Goal: Information Seeking & Learning: Learn about a topic

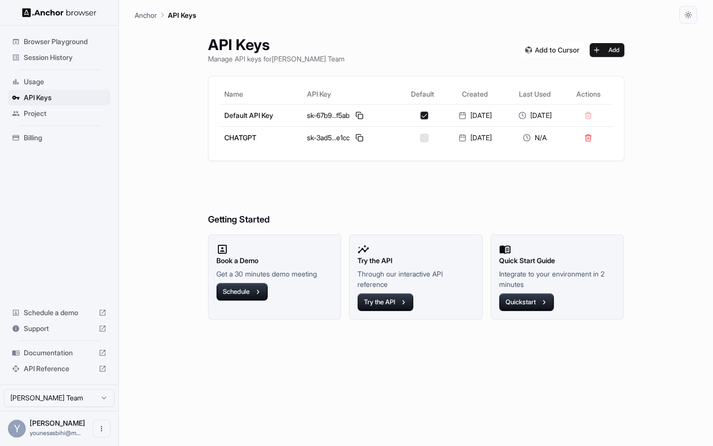
click at [50, 83] on span "Usage" at bounding box center [65, 82] width 83 height 10
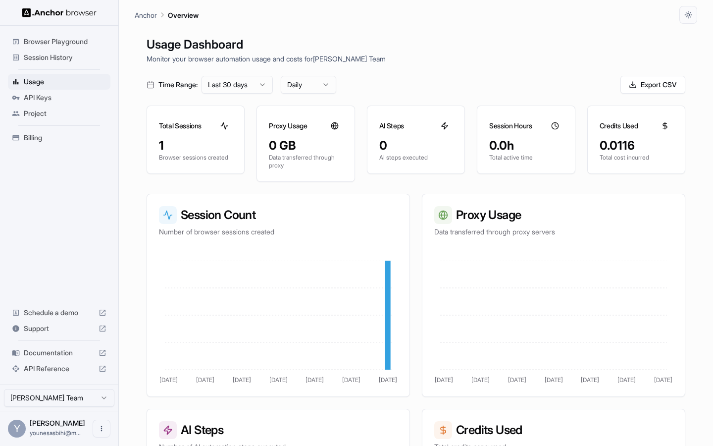
click at [67, 48] on div "Browser Playground" at bounding box center [59, 42] width 103 height 16
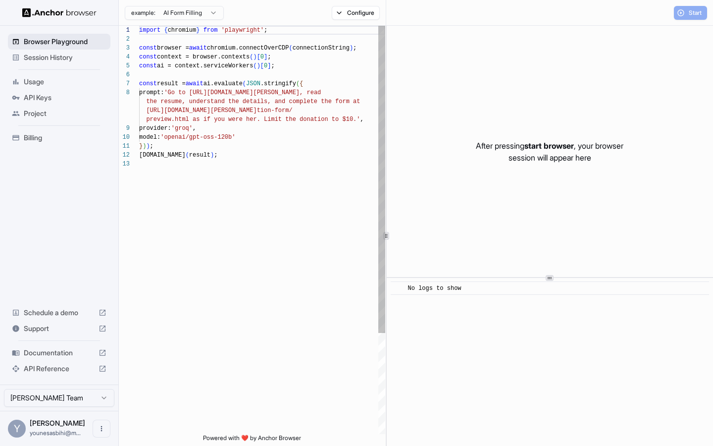
scroll to position [62, 0]
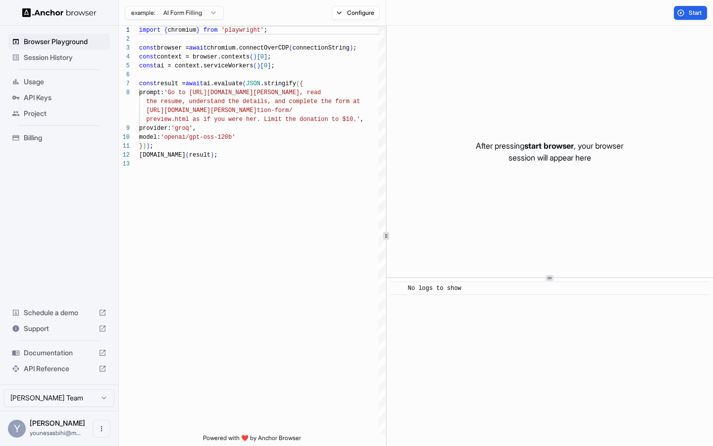
click at [63, 55] on span "Session History" at bounding box center [65, 57] width 83 height 10
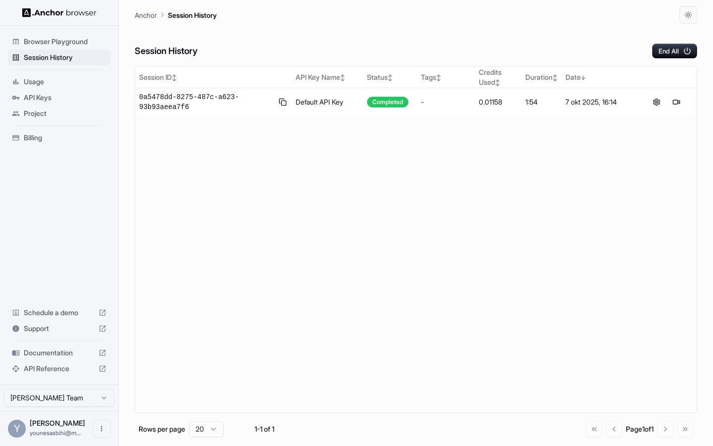
click at [68, 43] on span "Browser Playground" at bounding box center [65, 42] width 83 height 10
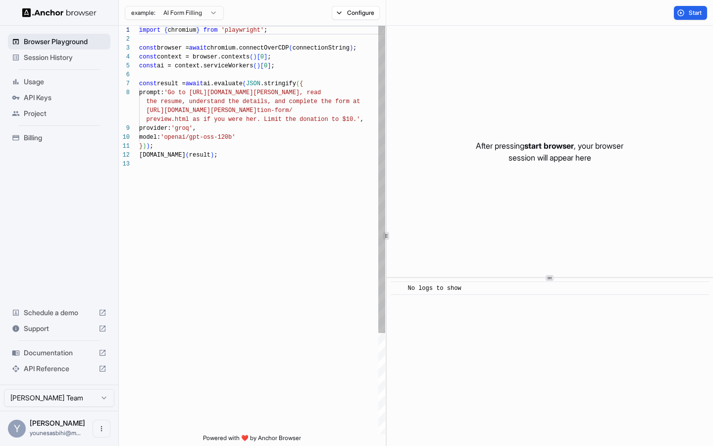
scroll to position [62, 0]
click at [63, 57] on span "Session History" at bounding box center [65, 57] width 83 height 10
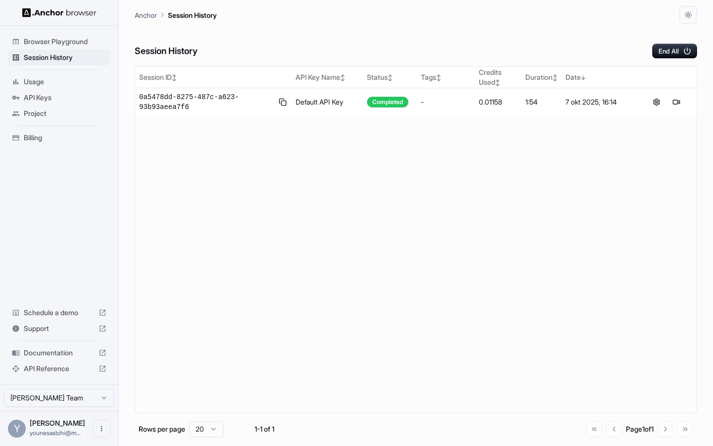
click at [66, 45] on span "Browser Playground" at bounding box center [65, 42] width 83 height 10
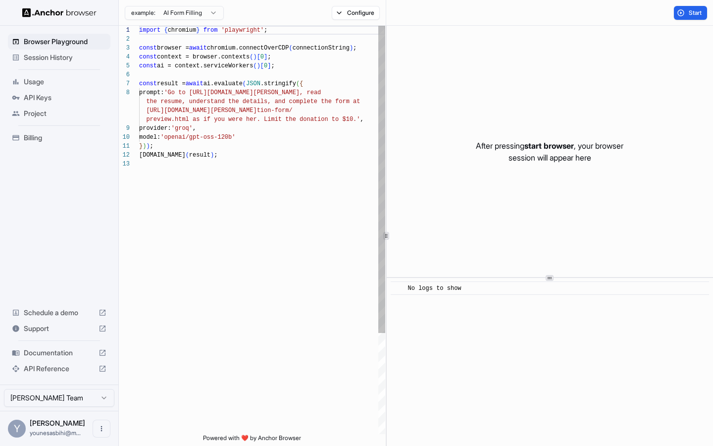
scroll to position [62, 0]
click at [65, 52] on span "Session History" at bounding box center [65, 57] width 83 height 10
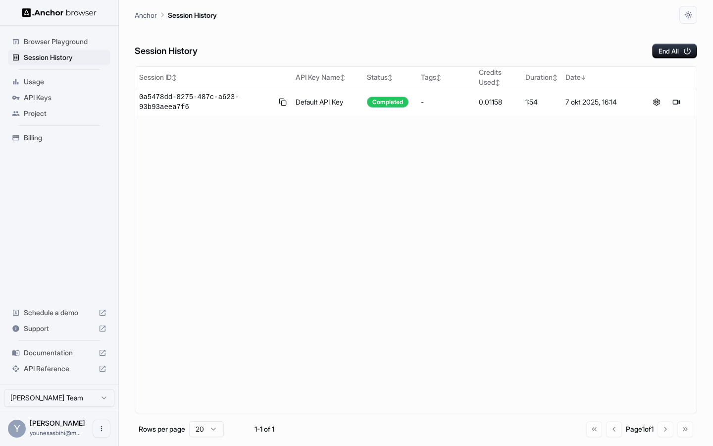
click at [70, 44] on span "Browser Playground" at bounding box center [65, 42] width 83 height 10
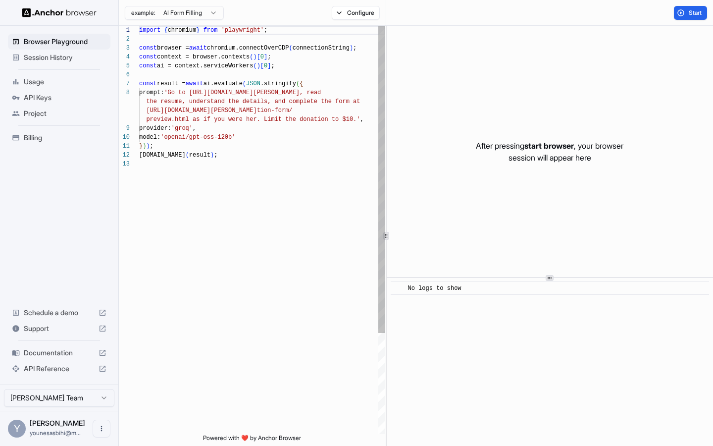
scroll to position [62, 0]
click at [66, 57] on span "Session History" at bounding box center [65, 57] width 83 height 10
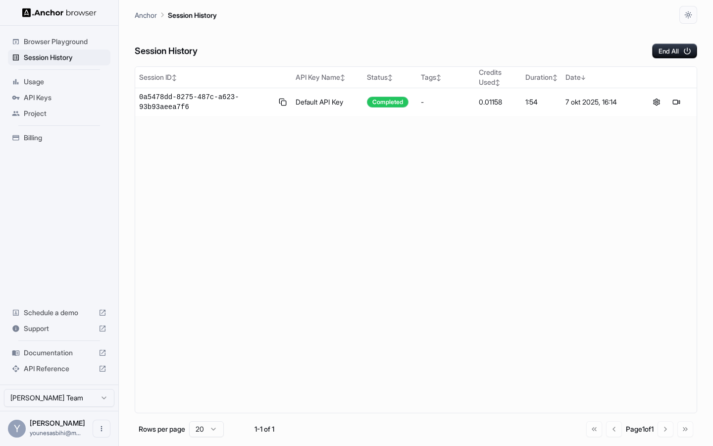
click at [73, 41] on span "Browser Playground" at bounding box center [65, 42] width 83 height 10
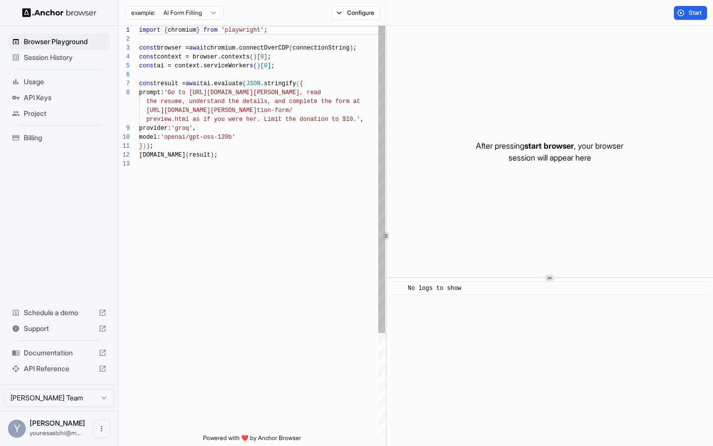
scroll to position [62, 0]
click at [68, 60] on span "Session History" at bounding box center [65, 57] width 83 height 10
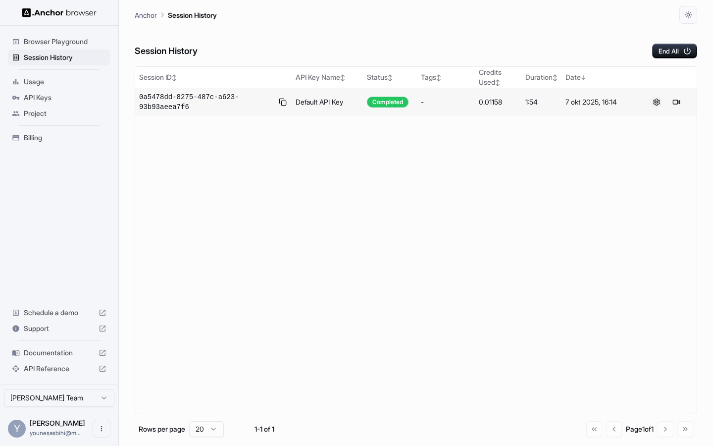
click at [655, 104] on button at bounding box center [657, 102] width 12 height 12
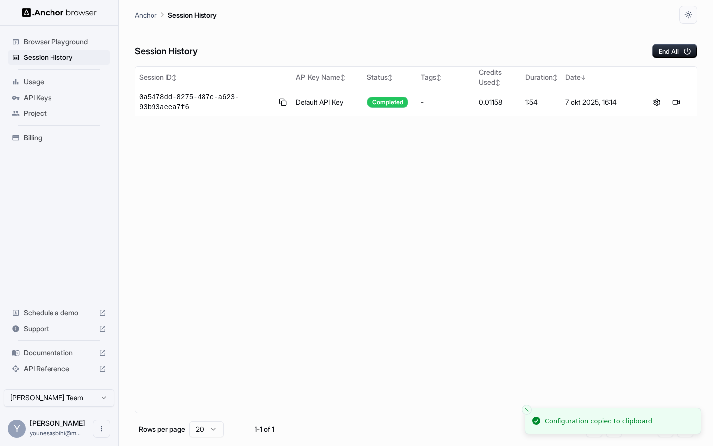
click at [66, 135] on span "Billing" at bounding box center [65, 138] width 83 height 10
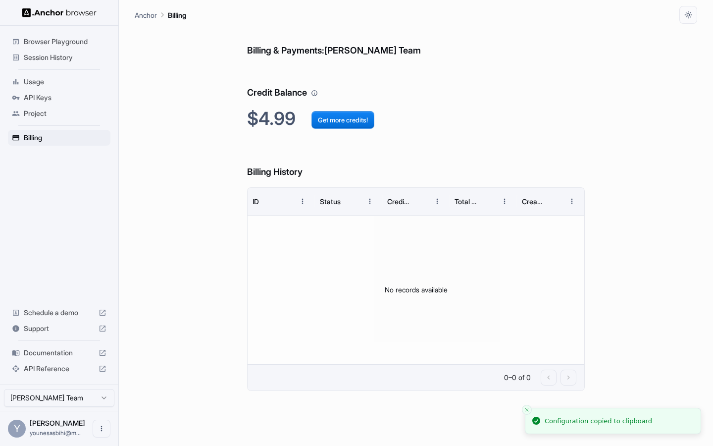
click at [66, 114] on span "Project" at bounding box center [65, 113] width 83 height 10
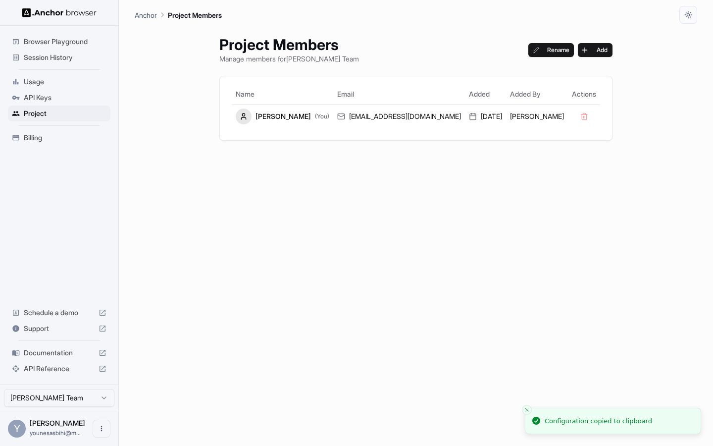
click at [68, 97] on span "API Keys" at bounding box center [65, 98] width 83 height 10
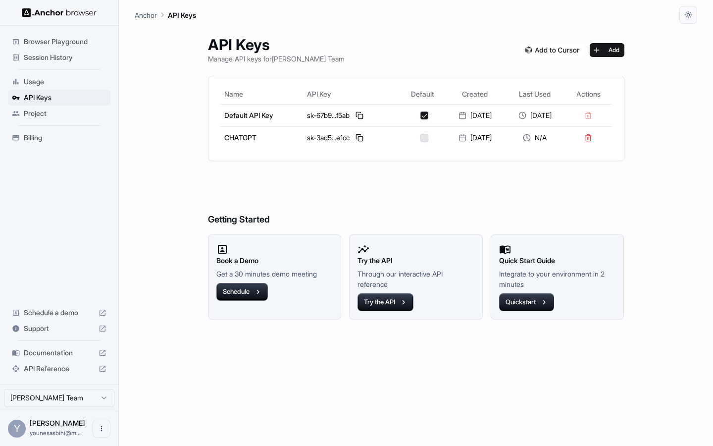
click at [62, 42] on span "Browser Playground" at bounding box center [65, 42] width 83 height 10
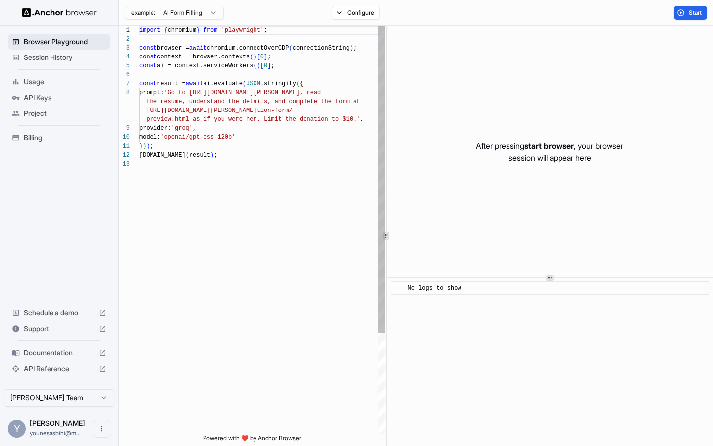
scroll to position [62, 0]
click at [62, 49] on div "Browser Playground" at bounding box center [59, 42] width 103 height 16
click at [61, 53] on span "Session History" at bounding box center [65, 57] width 83 height 10
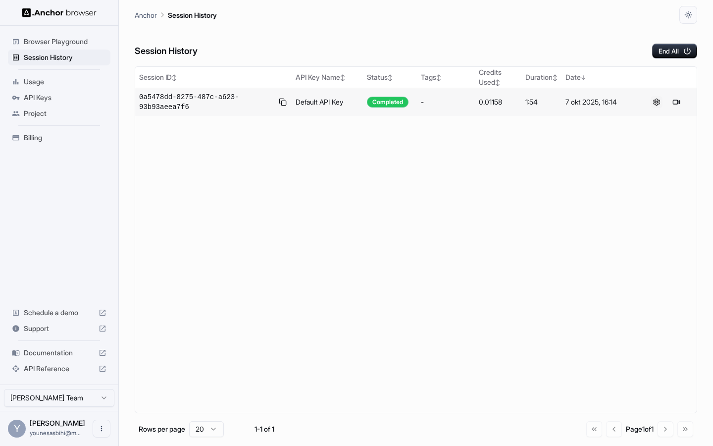
click at [653, 100] on button at bounding box center [657, 102] width 12 height 12
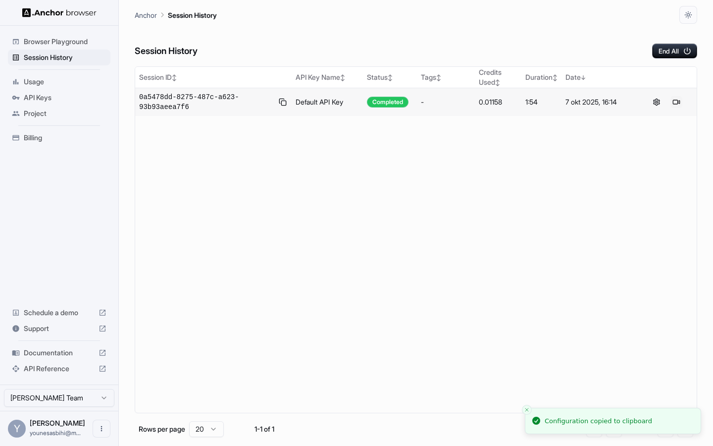
click at [675, 101] on button at bounding box center [677, 102] width 12 height 12
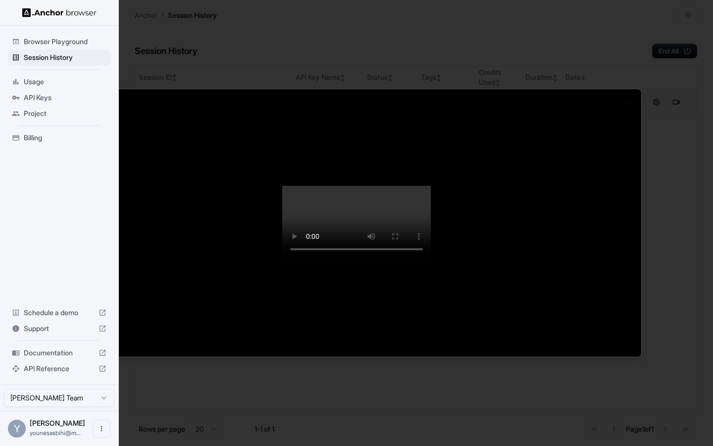
click at [663, 107] on div at bounding box center [356, 223] width 713 height 446
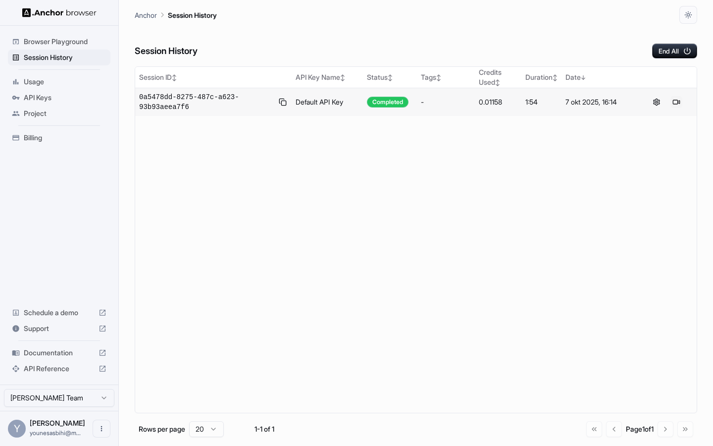
click at [678, 104] on button at bounding box center [677, 102] width 12 height 12
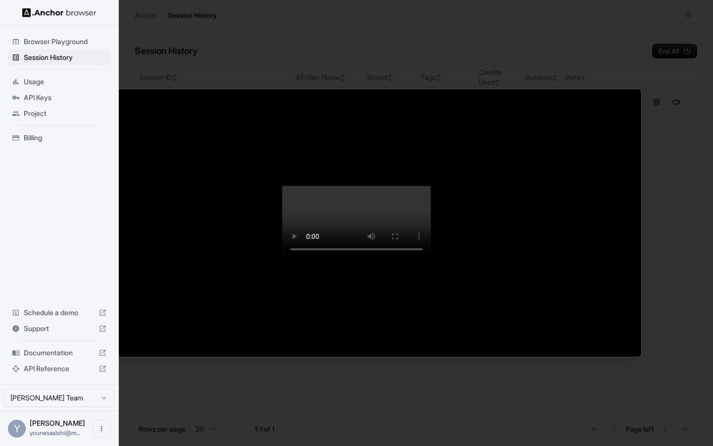
click at [655, 226] on div at bounding box center [356, 223] width 713 height 446
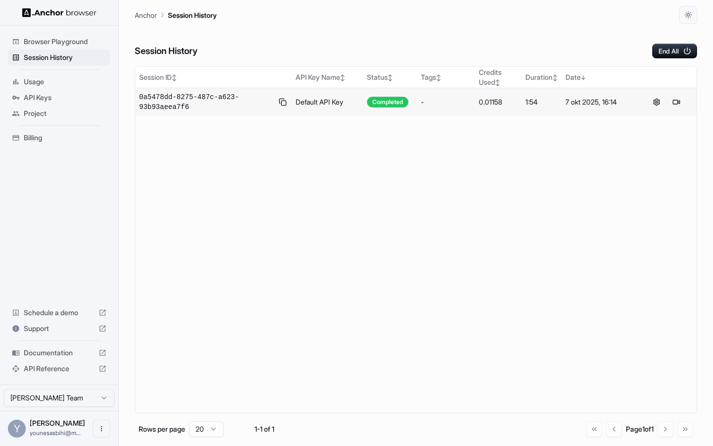
click at [41, 116] on span "Project" at bounding box center [65, 113] width 83 height 10
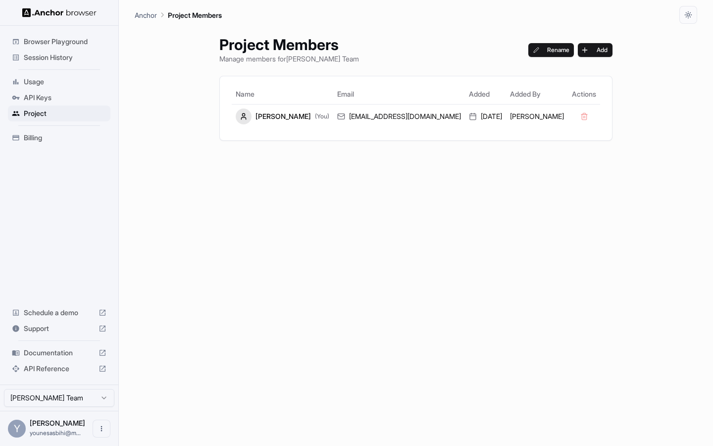
click at [38, 138] on span "Billing" at bounding box center [65, 138] width 83 height 10
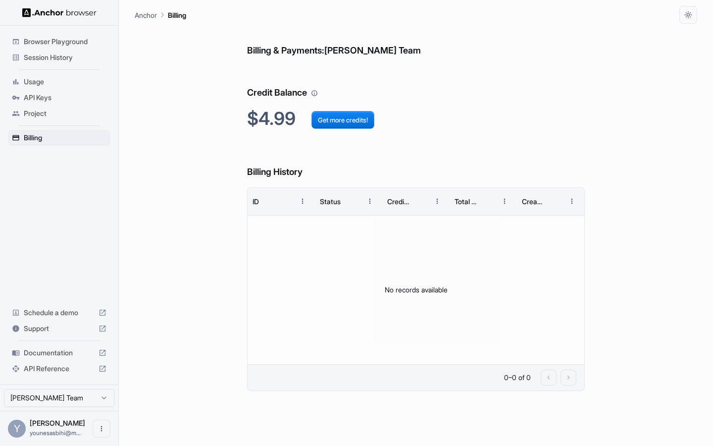
click at [48, 115] on span "Project" at bounding box center [65, 113] width 83 height 10
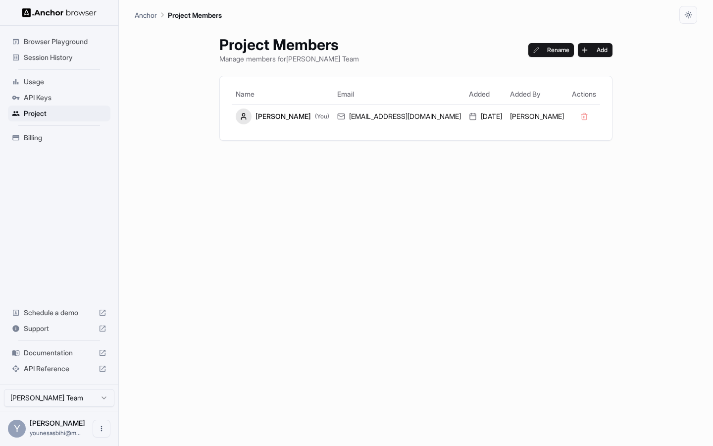
click at [54, 94] on span "API Keys" at bounding box center [65, 98] width 83 height 10
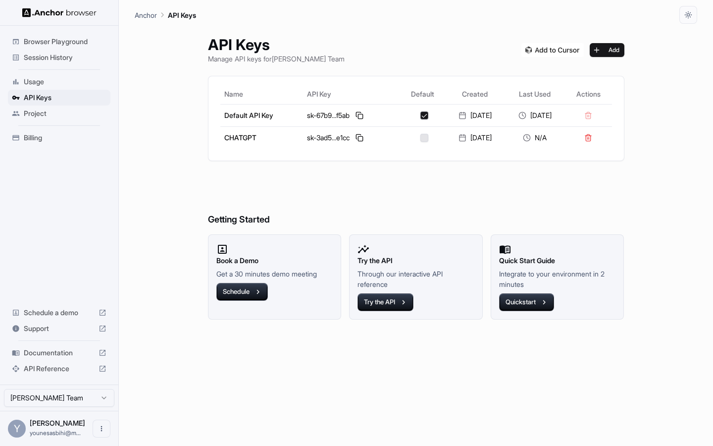
click at [71, 55] on span "Session History" at bounding box center [65, 57] width 83 height 10
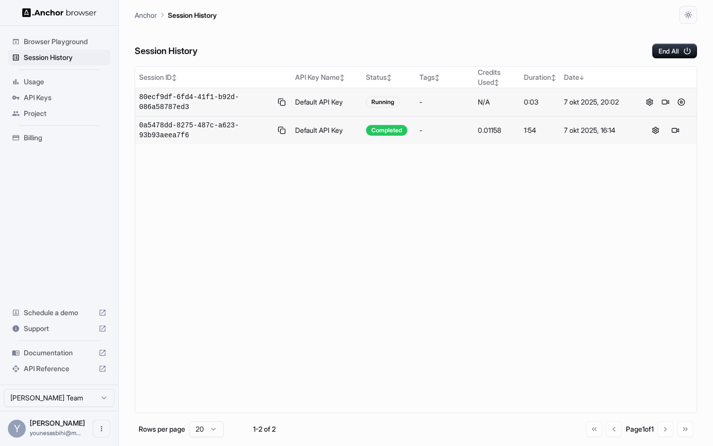
click at [668, 102] on button at bounding box center [666, 102] width 12 height 12
click at [679, 101] on button at bounding box center [681, 102] width 12 height 12
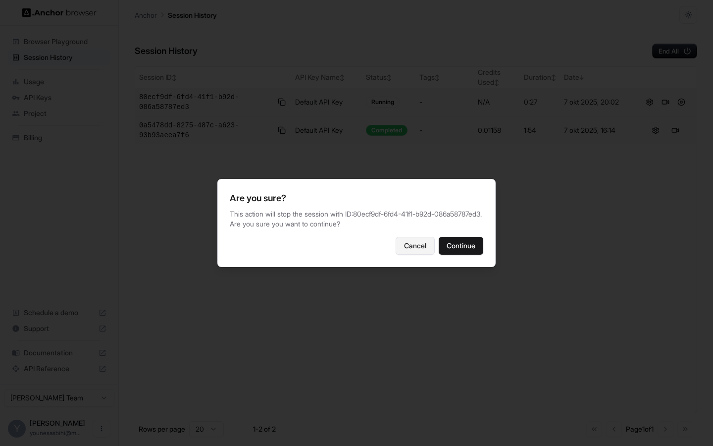
click at [420, 251] on button "Cancel" at bounding box center [415, 246] width 39 height 18
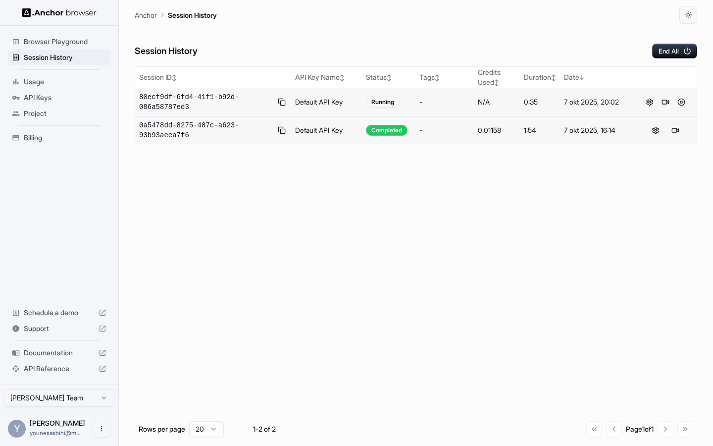
click at [676, 104] on button at bounding box center [681, 102] width 12 height 12
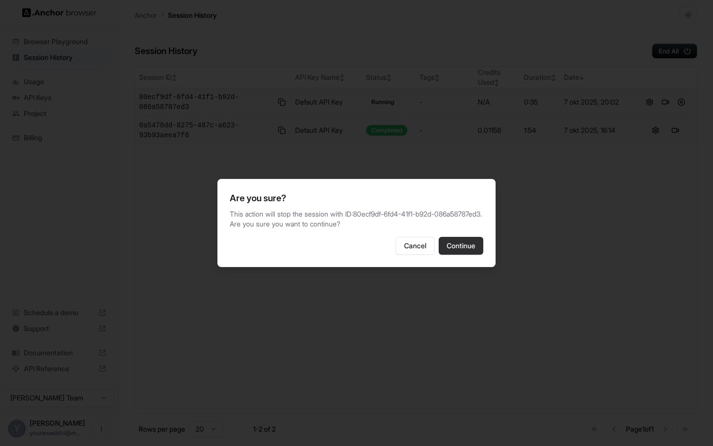
click at [477, 254] on button "Continue" at bounding box center [461, 246] width 45 height 18
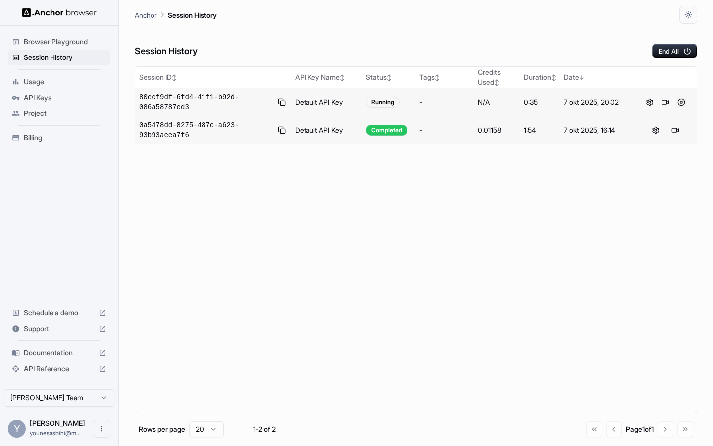
click at [683, 101] on button at bounding box center [681, 102] width 12 height 12
click at [674, 102] on button at bounding box center [677, 102] width 12 height 12
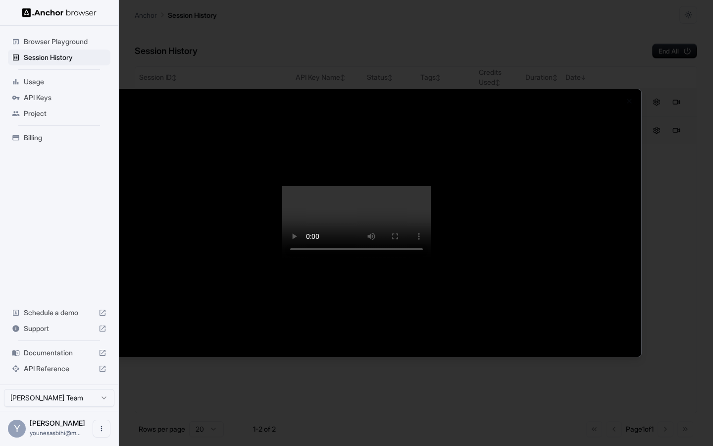
click at [282, 260] on video at bounding box center [356, 223] width 149 height 74
click at [670, 120] on div at bounding box center [356, 223] width 713 height 446
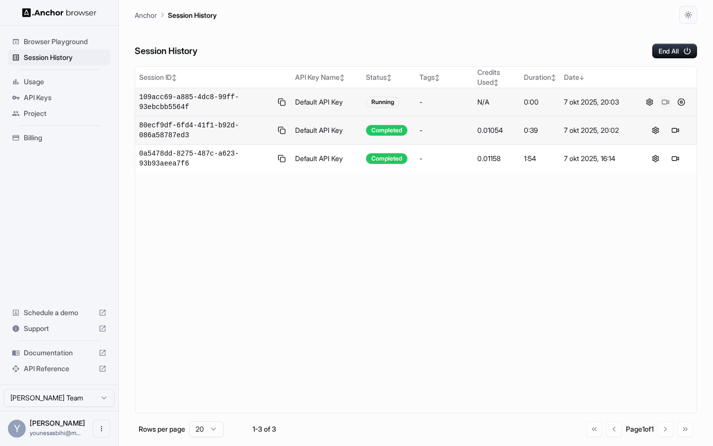
click at [668, 101] on button at bounding box center [666, 102] width 12 height 12
click at [682, 104] on button at bounding box center [681, 102] width 12 height 12
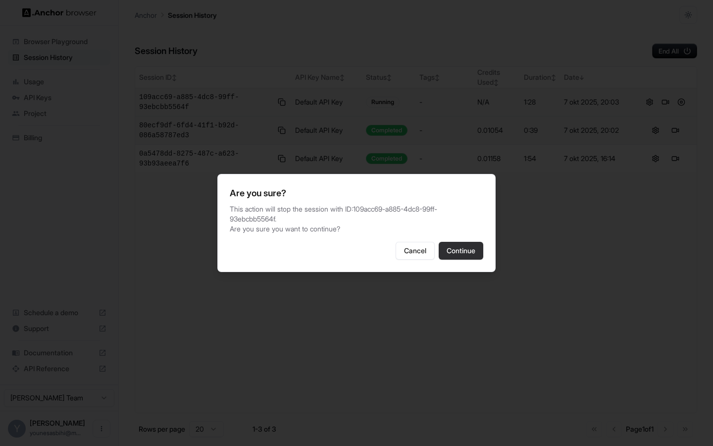
click at [466, 249] on button "Continue" at bounding box center [461, 251] width 45 height 18
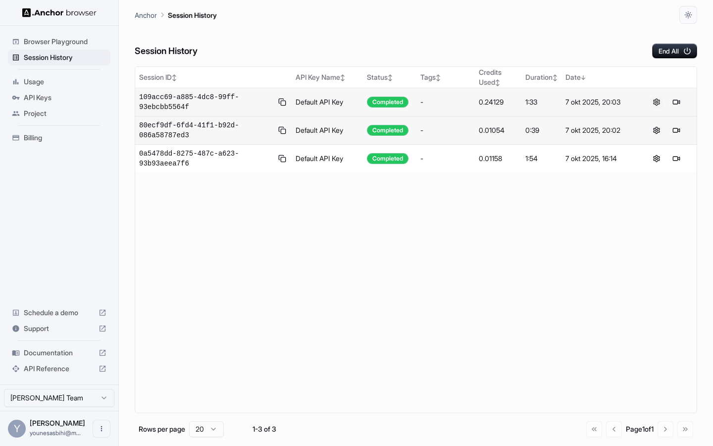
click at [660, 104] on button at bounding box center [657, 102] width 12 height 12
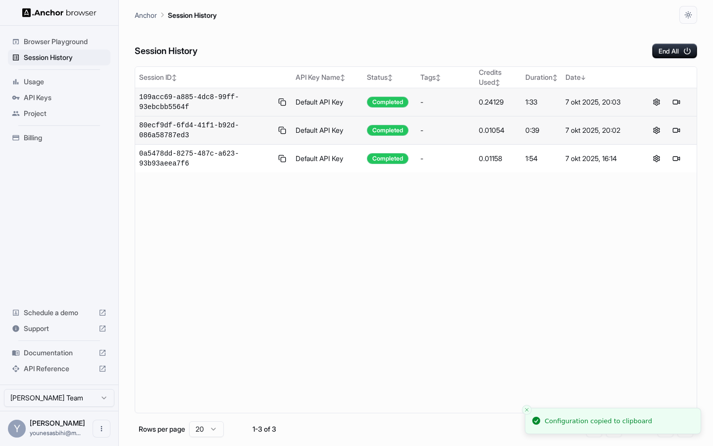
click at [532, 102] on div "1:33" at bounding box center [541, 102] width 32 height 10
click at [222, 99] on span "109acc69-a885-4dc8-99ff-93ebcbb5564f" at bounding box center [206, 102] width 134 height 20
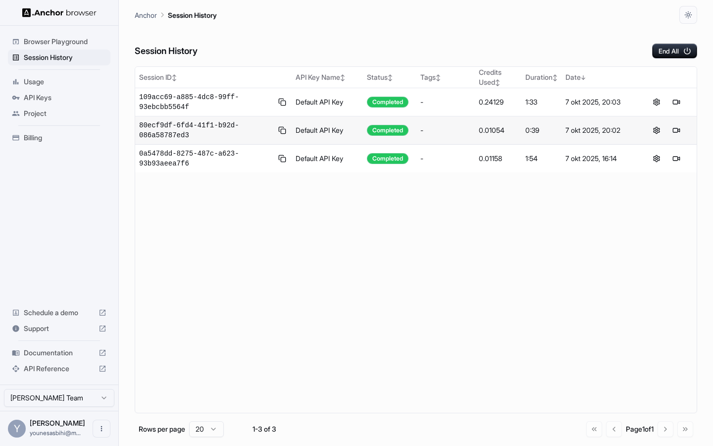
click at [48, 96] on span "API Keys" at bounding box center [65, 98] width 83 height 10
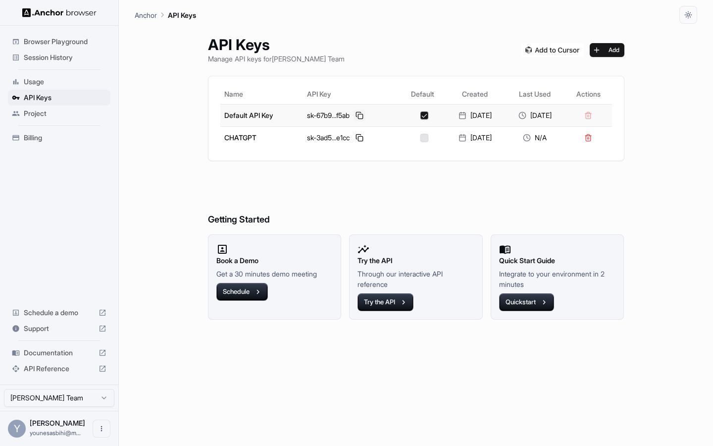
click at [354, 114] on button at bounding box center [360, 115] width 12 height 12
click at [55, 77] on span "Usage" at bounding box center [65, 82] width 83 height 10
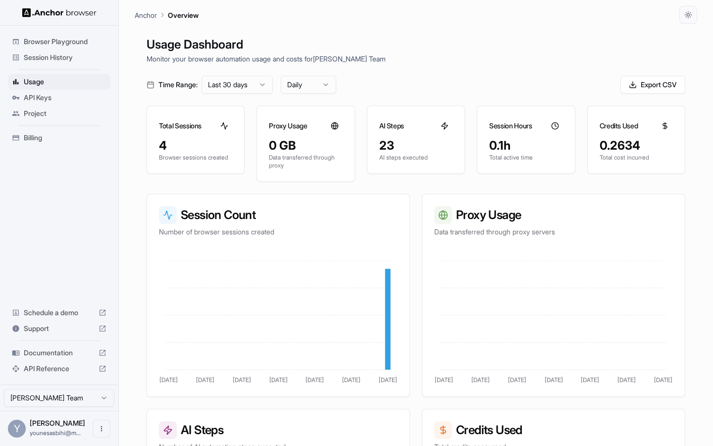
click at [63, 58] on span "Session History" at bounding box center [65, 57] width 83 height 10
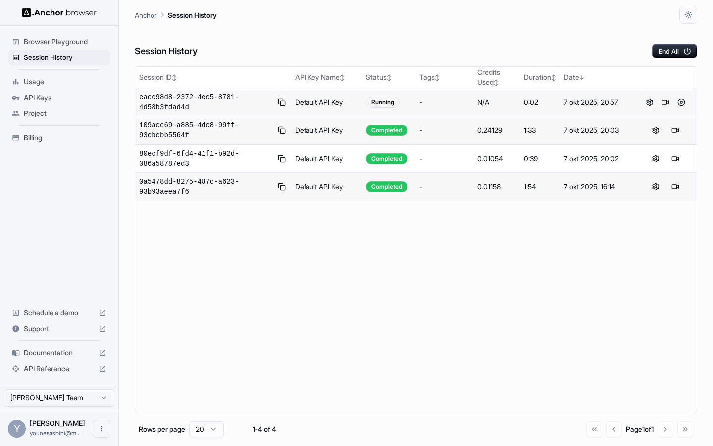
click at [669, 103] on button at bounding box center [666, 102] width 12 height 12
click at [683, 102] on button at bounding box center [681, 102] width 12 height 12
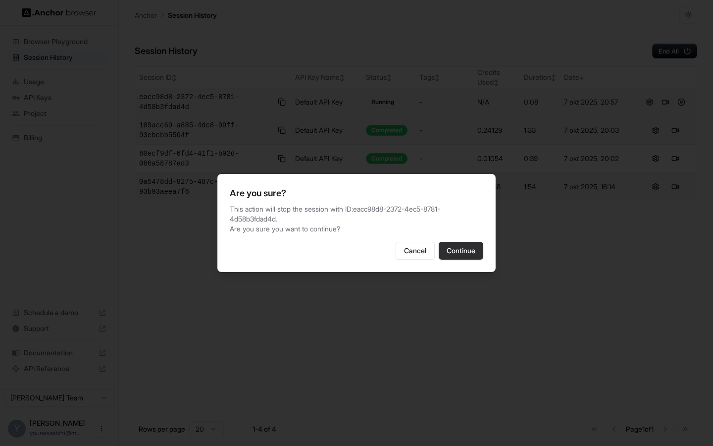
click at [472, 247] on button "Continue" at bounding box center [461, 251] width 45 height 18
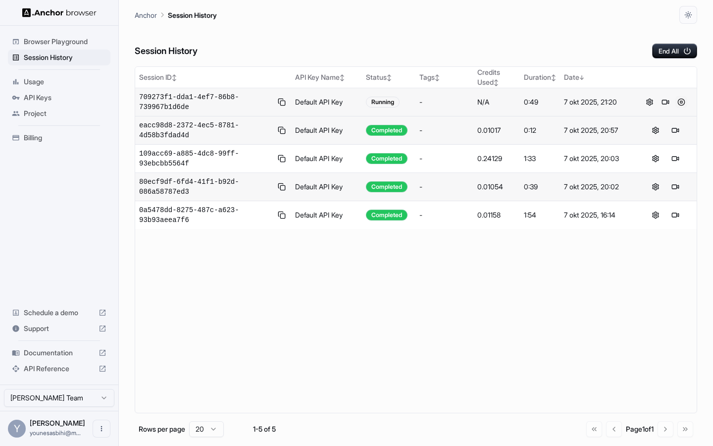
click at [680, 102] on button at bounding box center [681, 102] width 12 height 12
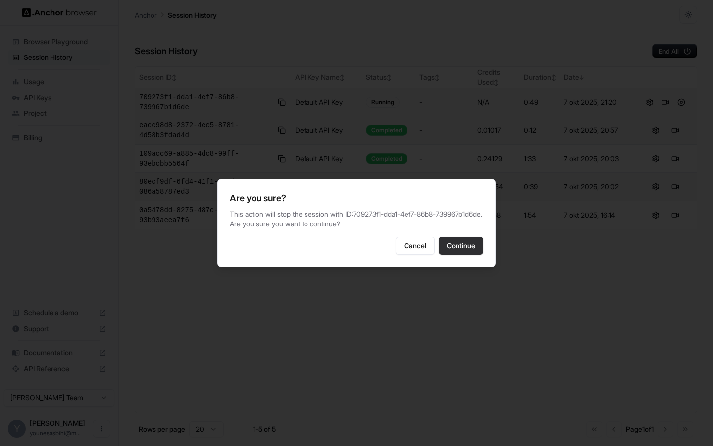
click at [465, 251] on button "Continue" at bounding box center [461, 246] width 45 height 18
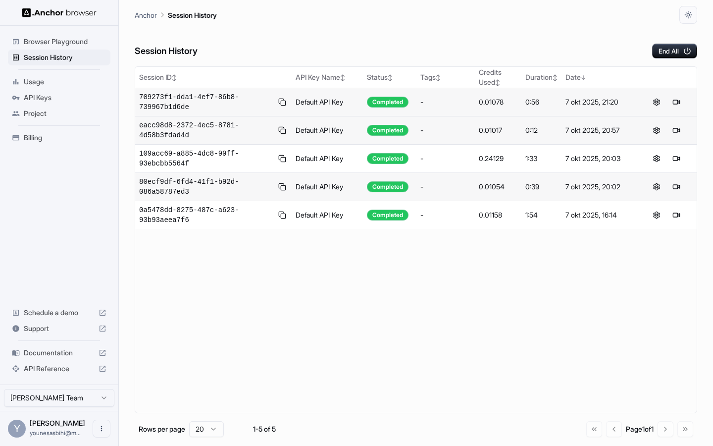
click at [44, 102] on div "API Keys" at bounding box center [59, 98] width 103 height 16
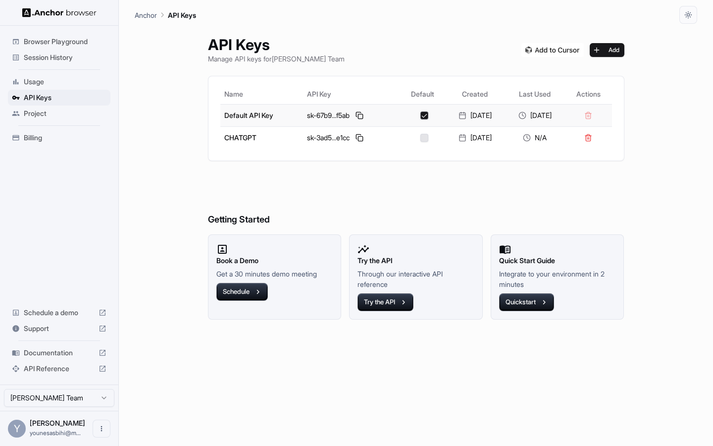
click at [362, 111] on div "sk-67b9...f5ab" at bounding box center [351, 115] width 89 height 12
click at [356, 114] on button at bounding box center [360, 115] width 12 height 12
click at [64, 59] on span "Session History" at bounding box center [65, 57] width 83 height 10
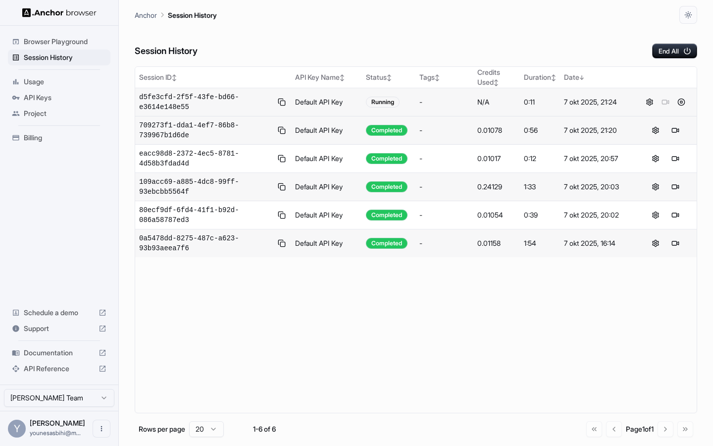
click at [667, 102] on div at bounding box center [666, 102] width 54 height 12
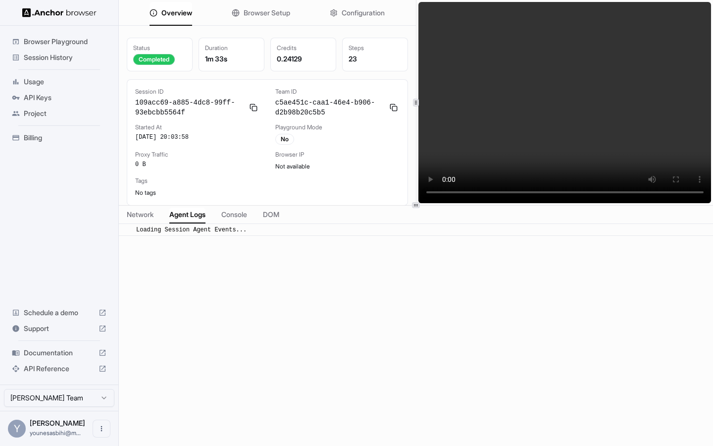
click at [203, 215] on span "Agent Logs" at bounding box center [187, 214] width 36 height 10
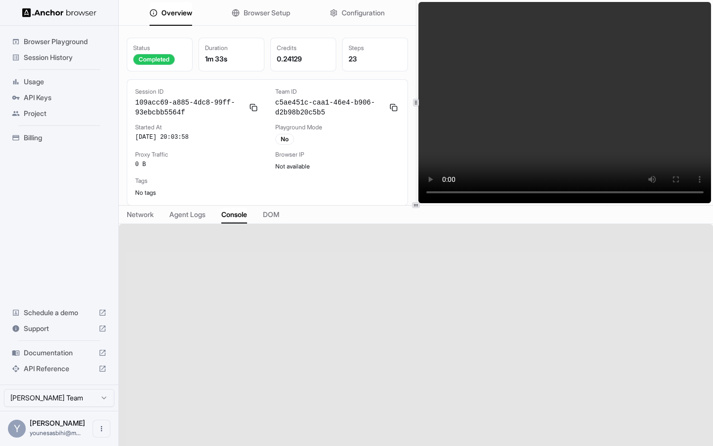
click at [228, 214] on span "Console" at bounding box center [234, 214] width 26 height 10
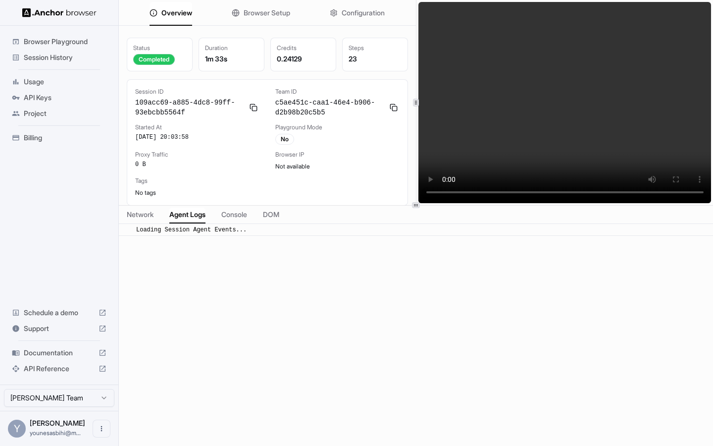
click at [194, 214] on span "Agent Logs" at bounding box center [187, 214] width 36 height 10
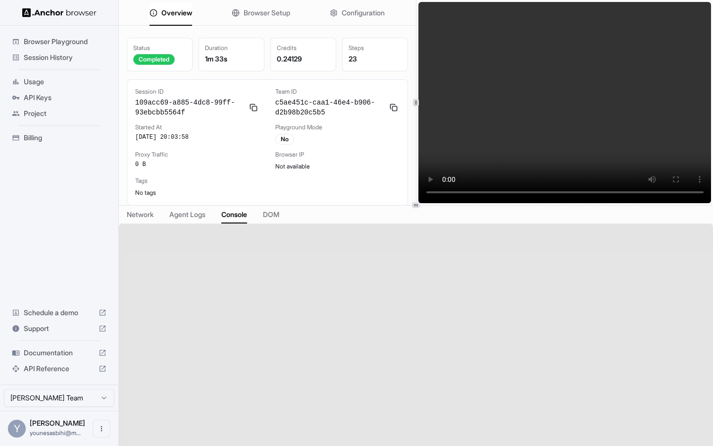
click at [241, 220] on button "Console" at bounding box center [234, 214] width 26 height 14
click at [275, 217] on span "DOM" at bounding box center [271, 214] width 16 height 10
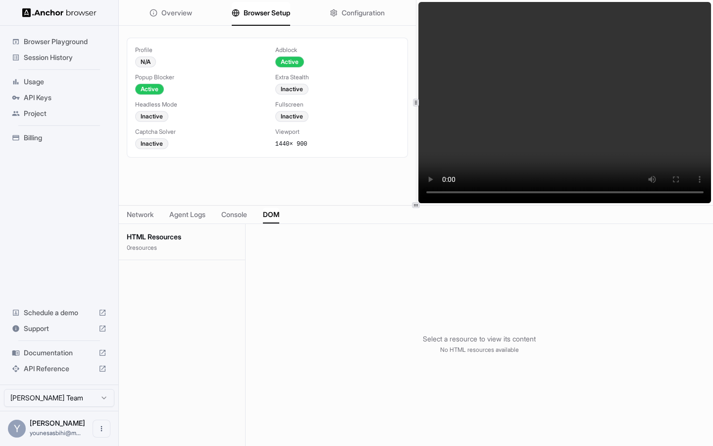
click at [260, 19] on button "Browser Setup" at bounding box center [261, 13] width 58 height 22
click at [353, 6] on button "Configuration" at bounding box center [357, 13] width 55 height 22
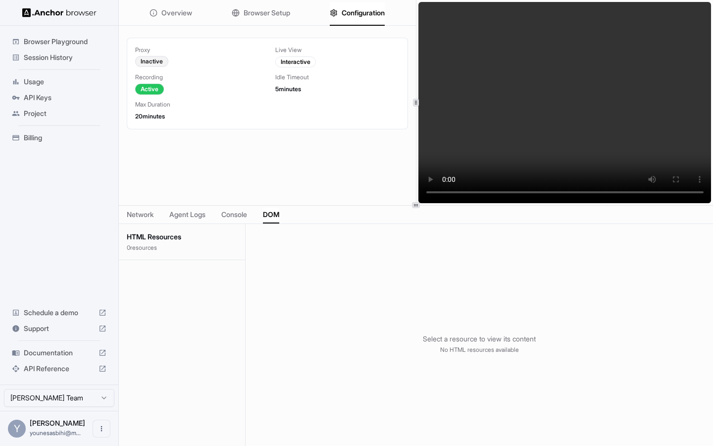
click at [72, 56] on span "Session History" at bounding box center [65, 57] width 83 height 10
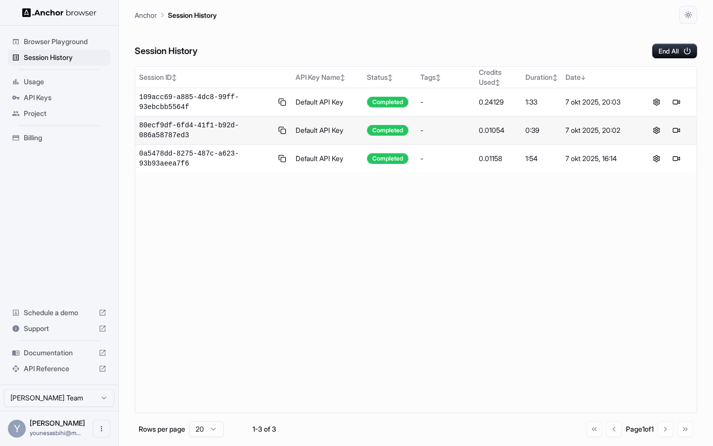
click at [70, 355] on span "Documentation" at bounding box center [59, 353] width 71 height 10
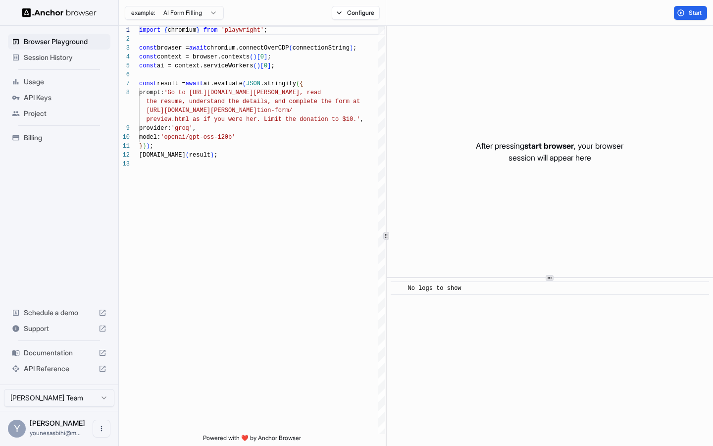
scroll to position [62, 0]
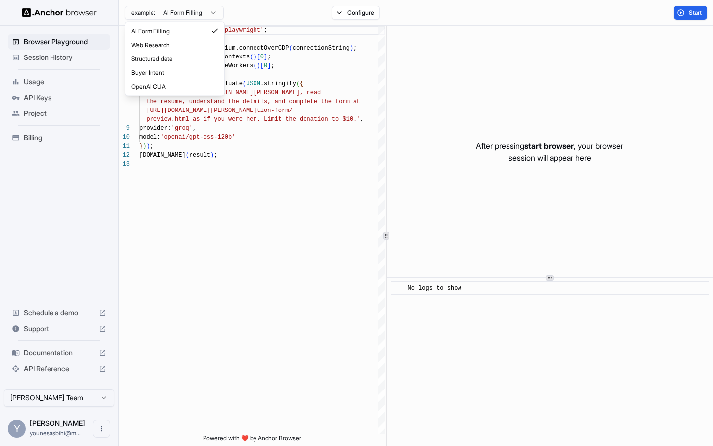
click at [197, 18] on html "Browser Playground Session History Usage API Keys Project Billing Schedule a de…" at bounding box center [356, 223] width 713 height 446
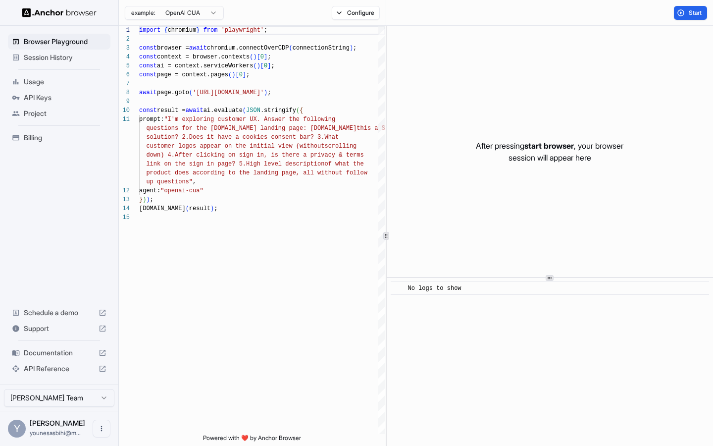
click at [195, 17] on html "Browser Playground Session History Usage API Keys Project Billing Schedule a de…" at bounding box center [356, 223] width 713 height 446
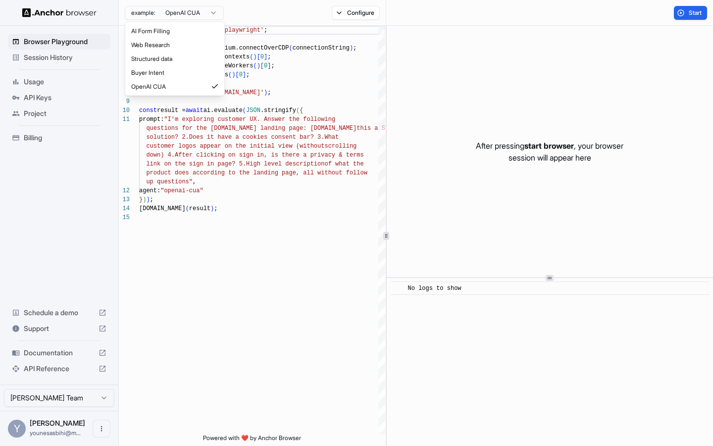
type textarea "**********"
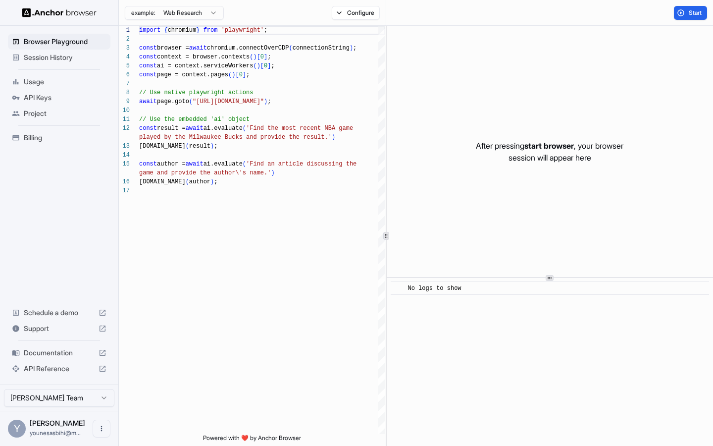
click at [370, 19] on div "example: Web Research Configure" at bounding box center [252, 13] width 267 height 26
click at [370, 12] on button "Configure" at bounding box center [356, 13] width 48 height 14
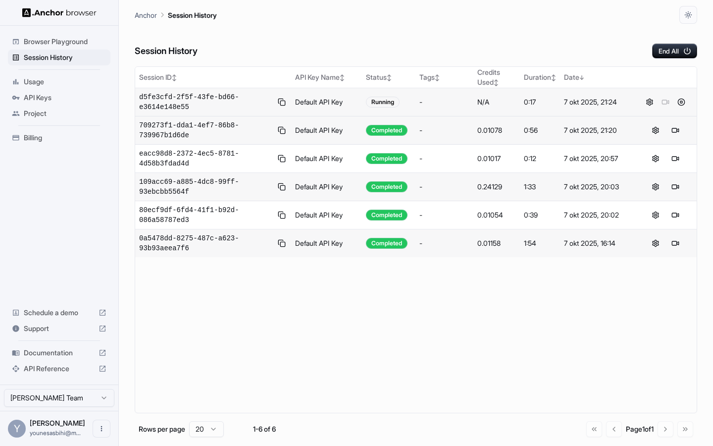
click at [667, 102] on div at bounding box center [666, 102] width 54 height 12
click at [667, 103] on div at bounding box center [666, 102] width 54 height 12
click at [650, 105] on button at bounding box center [650, 102] width 12 height 12
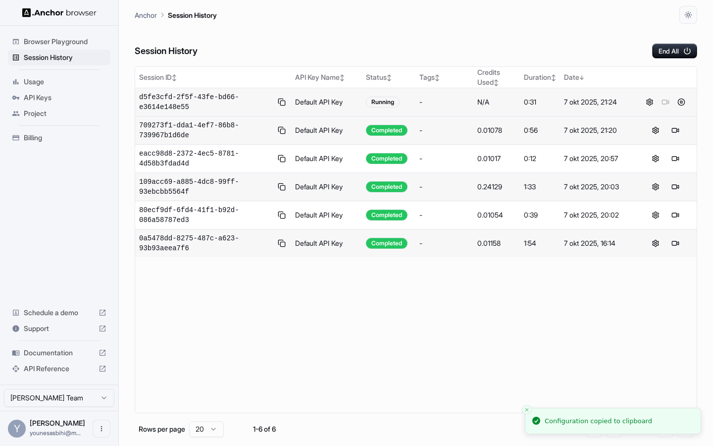
click at [677, 109] on td at bounding box center [666, 102] width 62 height 28
click at [683, 103] on button at bounding box center [681, 102] width 12 height 12
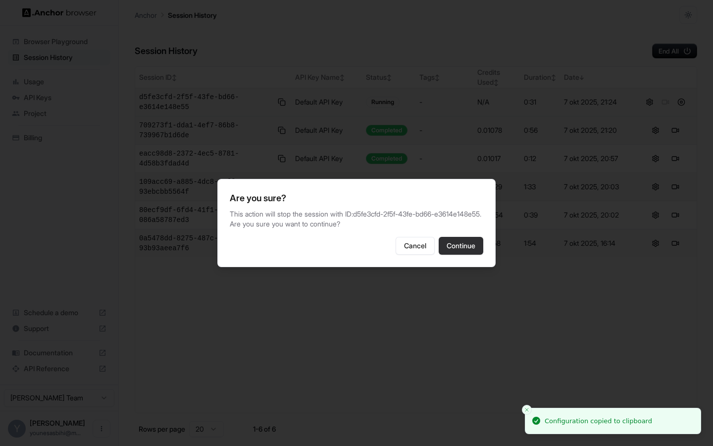
click at [443, 251] on button "Continue" at bounding box center [461, 246] width 45 height 18
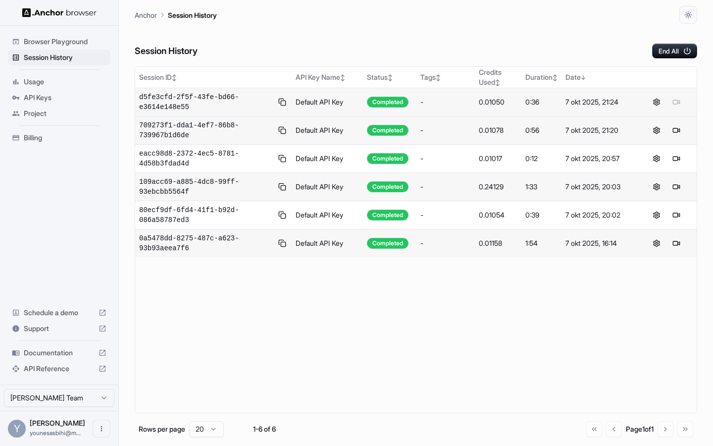
click at [675, 102] on div at bounding box center [666, 102] width 52 height 12
click at [662, 101] on button at bounding box center [657, 102] width 12 height 12
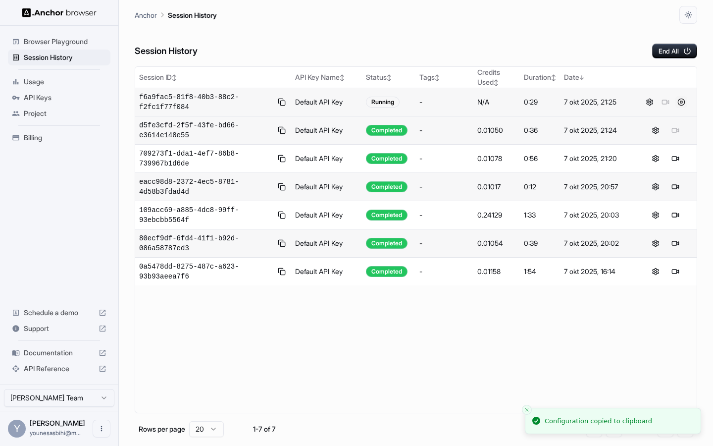
click at [680, 100] on button at bounding box center [681, 102] width 12 height 12
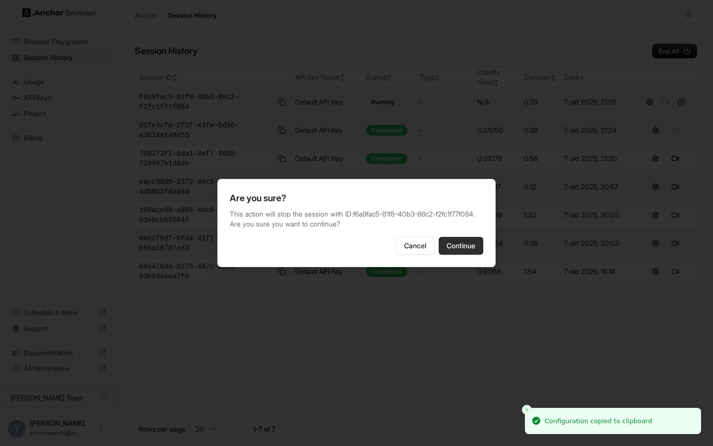
click at [470, 244] on button "Continue" at bounding box center [461, 246] width 45 height 18
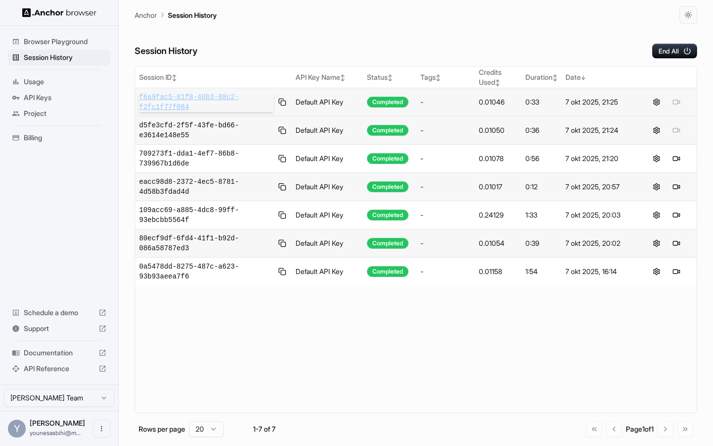
drag, startPoint x: 135, startPoint y: 98, endPoint x: 194, endPoint y: 109, distance: 60.6
click at [194, 109] on td "f6a9fac5-81f8-40b3-88c2-f2fc1f77f084" at bounding box center [213, 102] width 156 height 28
drag, startPoint x: 140, startPoint y: 96, endPoint x: 204, endPoint y: 108, distance: 65.1
click at [204, 108] on span "f6a9fac5-81f8-40b3-88c2-f2fc1f77f084" at bounding box center [206, 102] width 134 height 20
copy span "f6a9fac5-81f8-40b3-88c2-f2fc1f77f084"
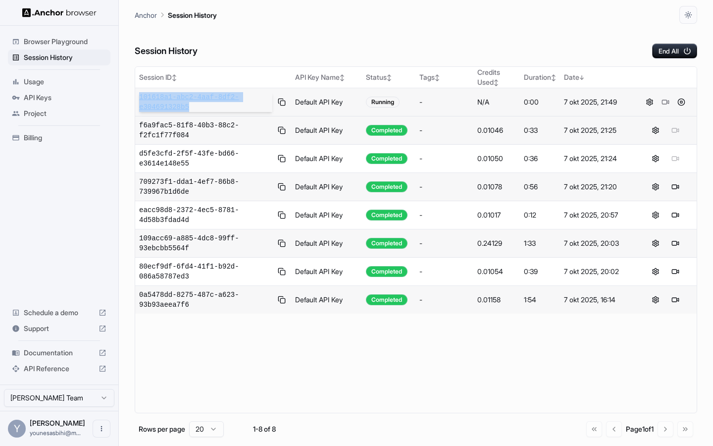
drag, startPoint x: 131, startPoint y: 95, endPoint x: 195, endPoint y: 107, distance: 64.5
click at [195, 107] on main "Anchor Session History Session History End All Session ID ↕ API Key Name ↕ Stat…" at bounding box center [416, 223] width 594 height 446
copy table "Session ID ↕ API Key Name ↕ Status ↕ Tags ↕ Credits Used ↕ Duration ↕ Date ↓ 10…"
click at [666, 102] on button at bounding box center [666, 102] width 12 height 12
click at [665, 103] on button at bounding box center [666, 102] width 12 height 12
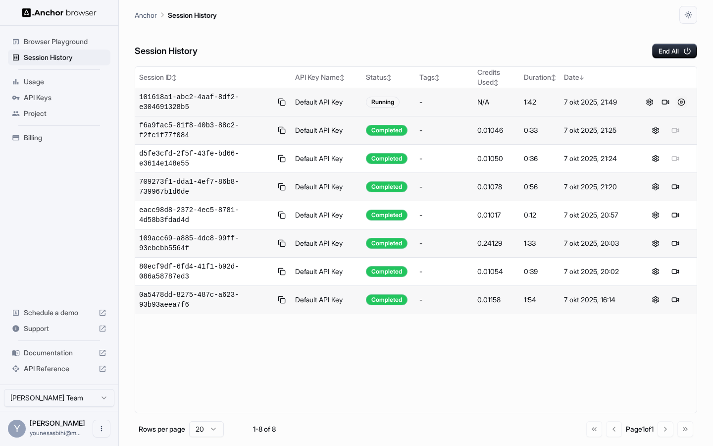
click at [679, 101] on button at bounding box center [681, 102] width 12 height 12
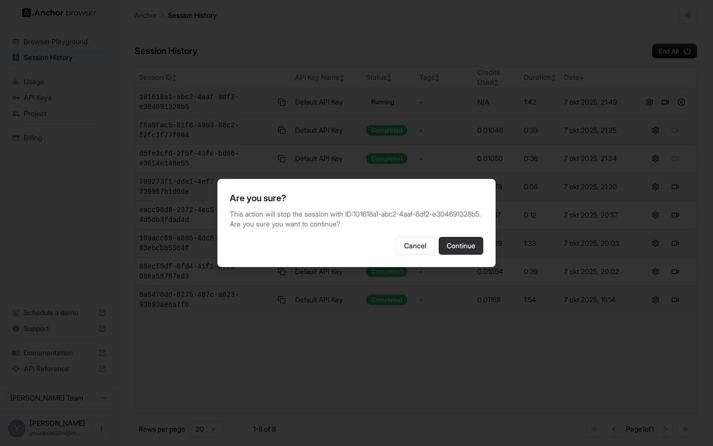
click at [452, 255] on button "Continue" at bounding box center [461, 246] width 45 height 18
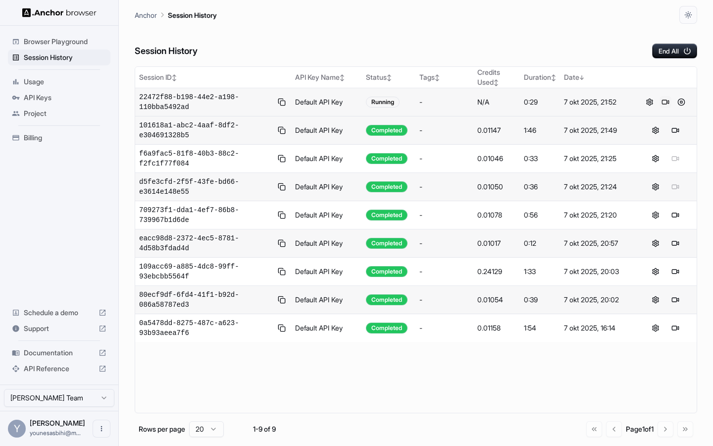
click at [668, 102] on button at bounding box center [666, 102] width 12 height 12
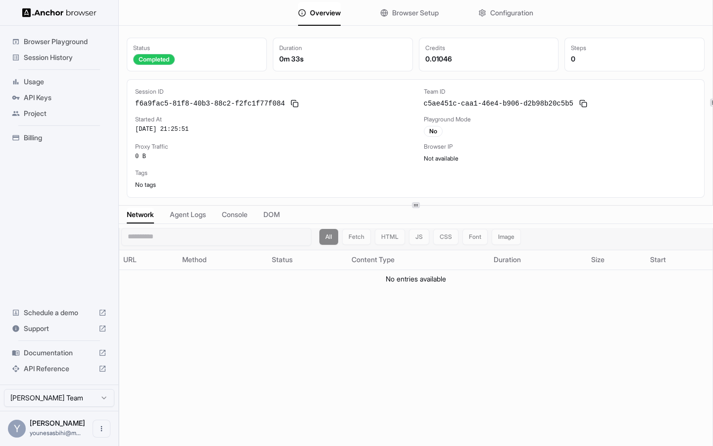
click at [362, 242] on div "All Fetch HTML JS CSS Font Image" at bounding box center [420, 237] width 202 height 16
click at [400, 242] on div "All Fetch HTML JS CSS Font Image" at bounding box center [420, 237] width 202 height 16
click at [408, 238] on div "All Fetch HTML JS CSS Font Image" at bounding box center [420, 237] width 202 height 16
click at [420, 238] on div "All Fetch HTML JS CSS Font Image" at bounding box center [420, 237] width 202 height 16
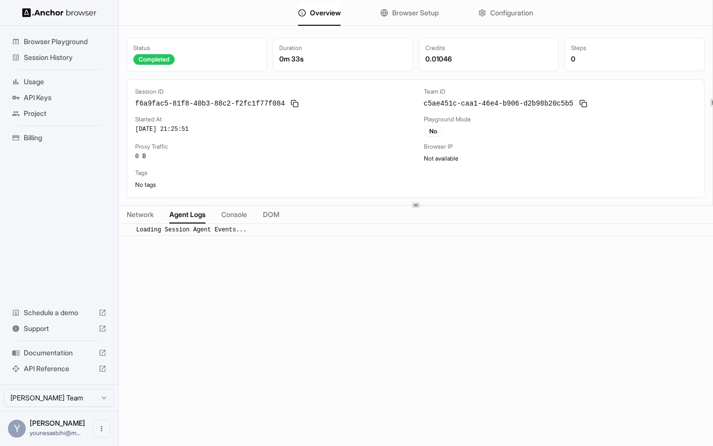
click at [194, 215] on span "Agent Logs" at bounding box center [187, 214] width 36 height 10
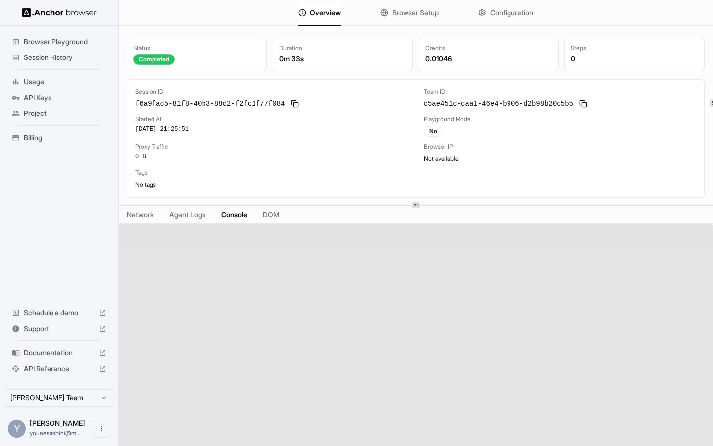
click at [238, 213] on span "Console" at bounding box center [234, 214] width 26 height 10
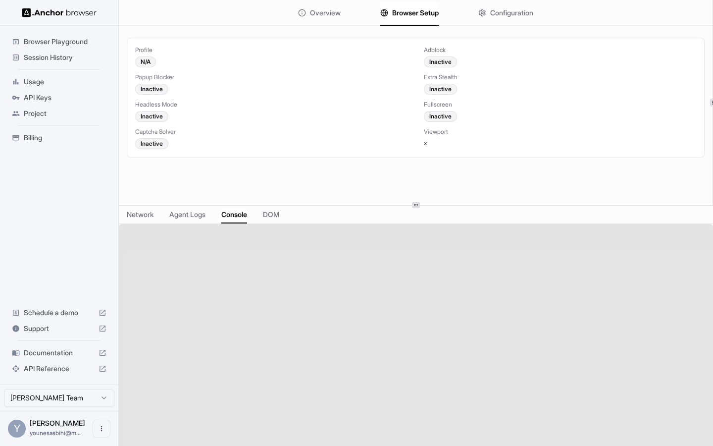
click at [417, 13] on span "Browser Setup" at bounding box center [415, 13] width 47 height 10
click at [506, 19] on button "Configuration" at bounding box center [505, 13] width 55 height 22
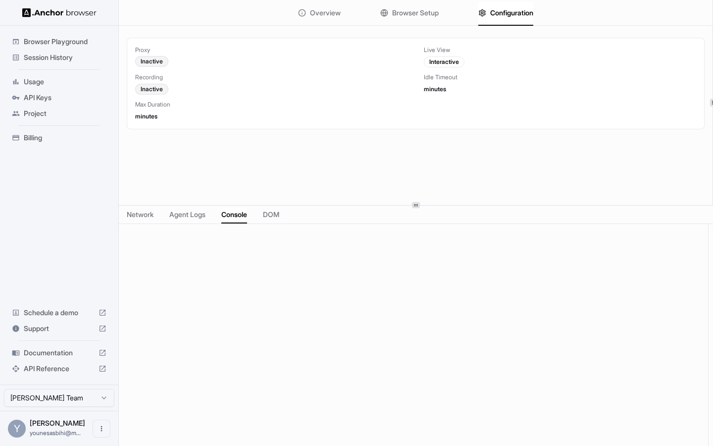
click at [63, 57] on span "Session History" at bounding box center [65, 57] width 83 height 10
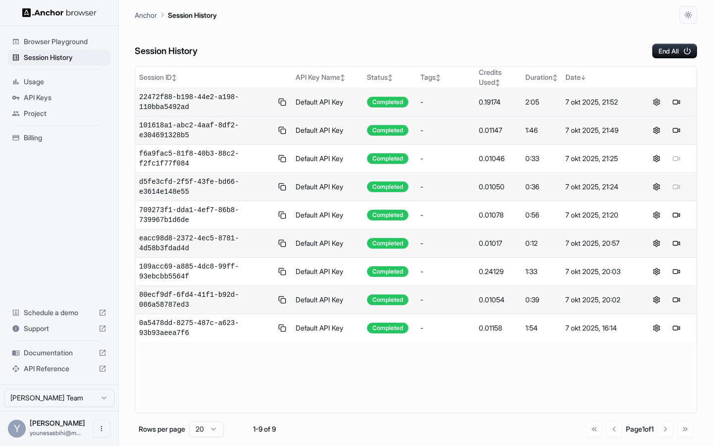
click at [654, 103] on button at bounding box center [657, 102] width 12 height 12
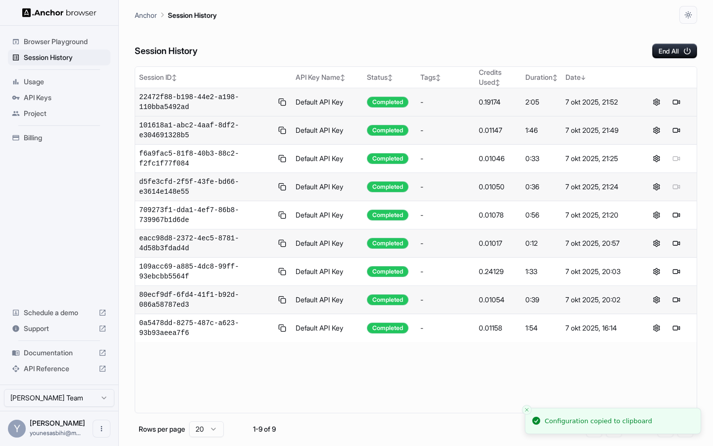
click at [316, 113] on td "Default API Key" at bounding box center [327, 102] width 71 height 28
click at [411, 105] on div "Completed" at bounding box center [390, 102] width 46 height 11
click at [207, 101] on span "22472f88-b198-44e2-a198-110bba5492ad" at bounding box center [206, 102] width 134 height 20
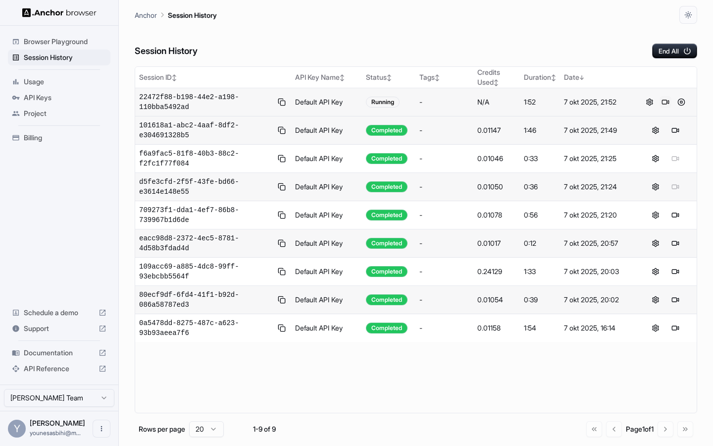
click at [666, 102] on button at bounding box center [666, 102] width 12 height 12
click at [682, 103] on button at bounding box center [681, 102] width 12 height 12
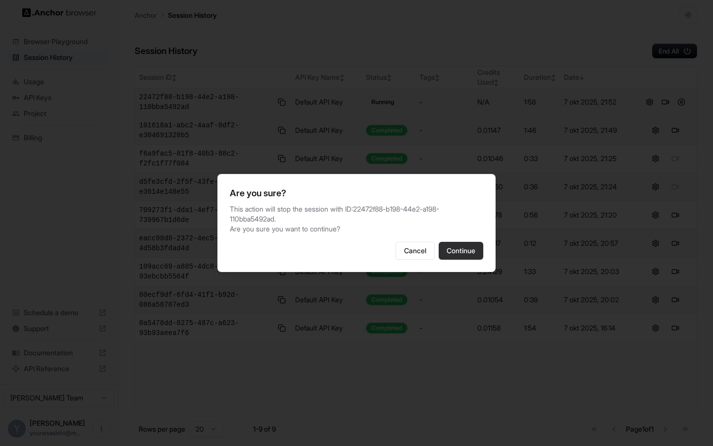
click at [462, 244] on button "Continue" at bounding box center [461, 251] width 45 height 18
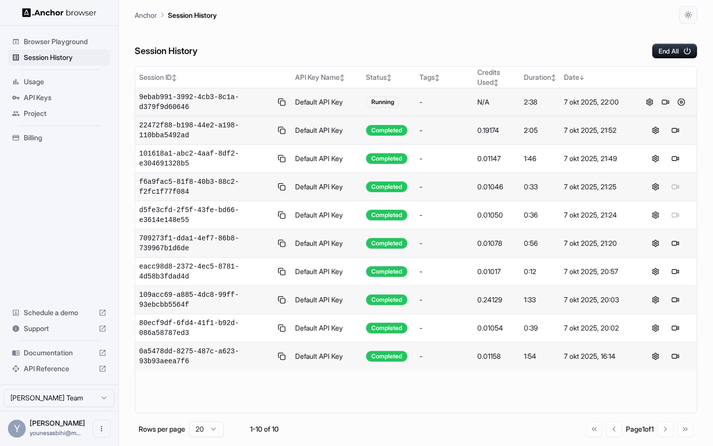
click at [662, 103] on button at bounding box center [666, 102] width 12 height 12
click at [681, 101] on button at bounding box center [681, 102] width 12 height 12
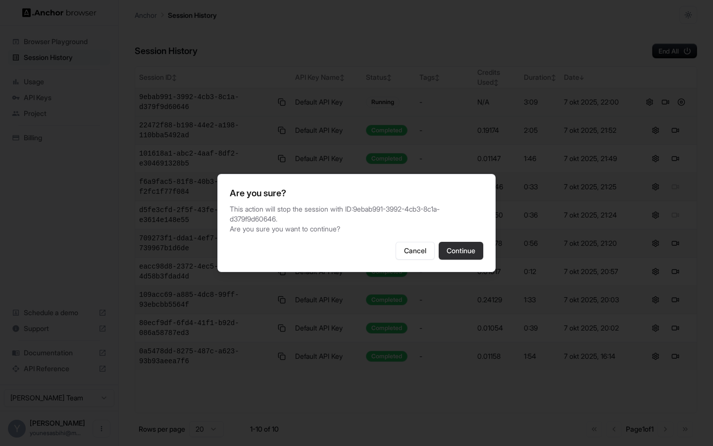
click at [461, 248] on button "Continue" at bounding box center [461, 251] width 45 height 18
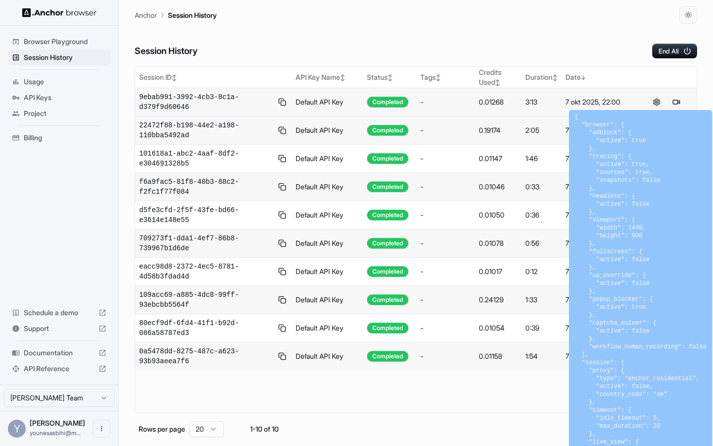
click at [656, 104] on button at bounding box center [657, 102] width 12 height 12
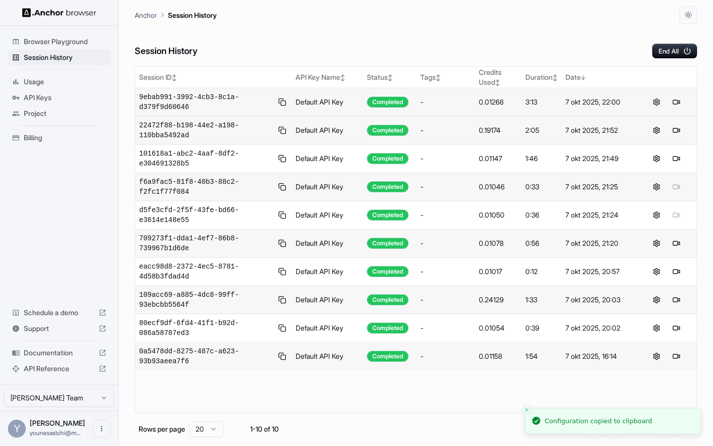
click at [657, 99] on button at bounding box center [657, 102] width 12 height 12
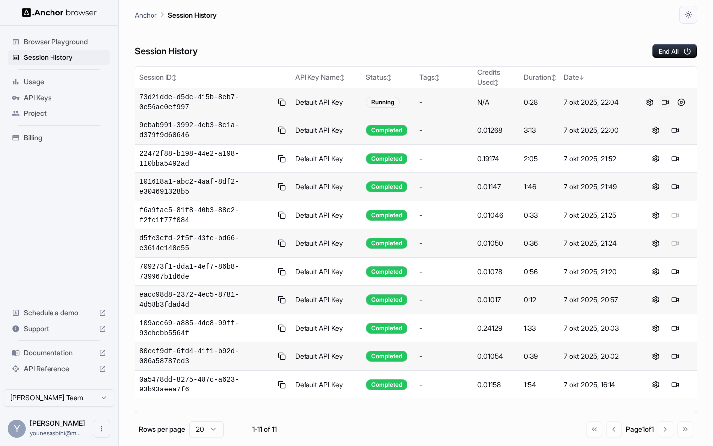
click at [663, 98] on button at bounding box center [666, 102] width 12 height 12
click at [681, 105] on button at bounding box center [681, 102] width 12 height 12
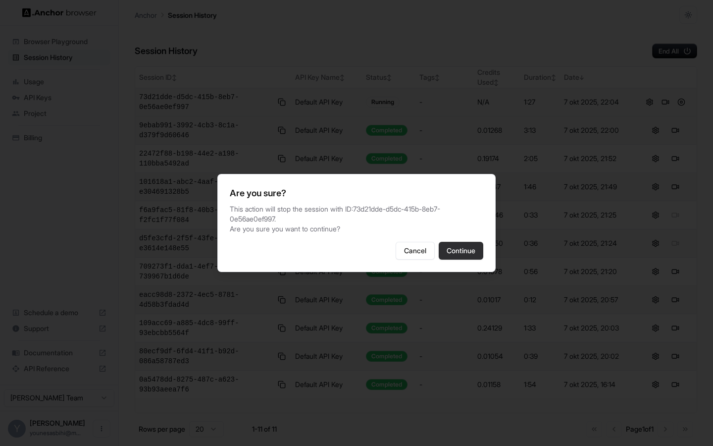
click at [450, 257] on button "Continue" at bounding box center [461, 251] width 45 height 18
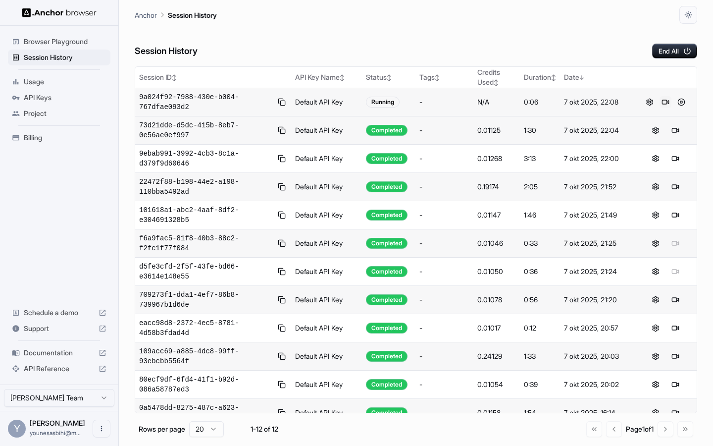
click at [666, 101] on button at bounding box center [666, 102] width 12 height 12
click at [683, 101] on button at bounding box center [681, 102] width 12 height 12
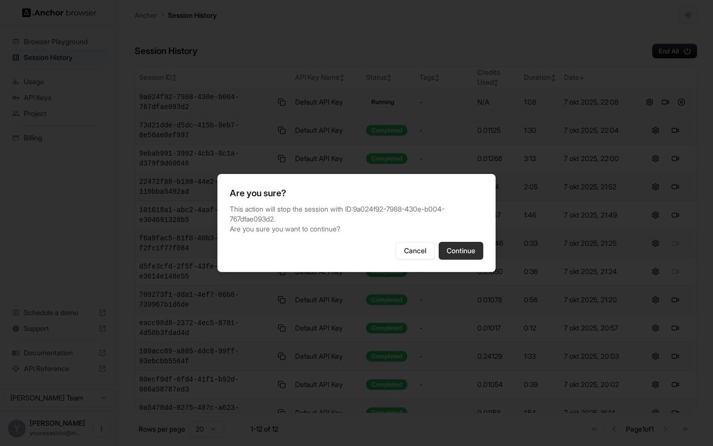
click at [458, 251] on button "Continue" at bounding box center [461, 251] width 45 height 18
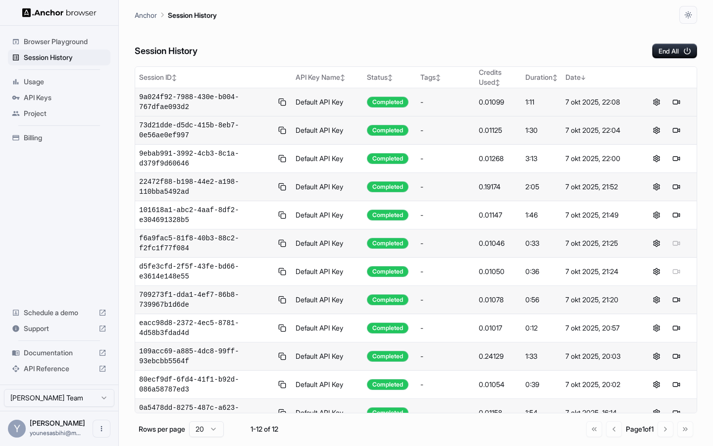
scroll to position [14, 0]
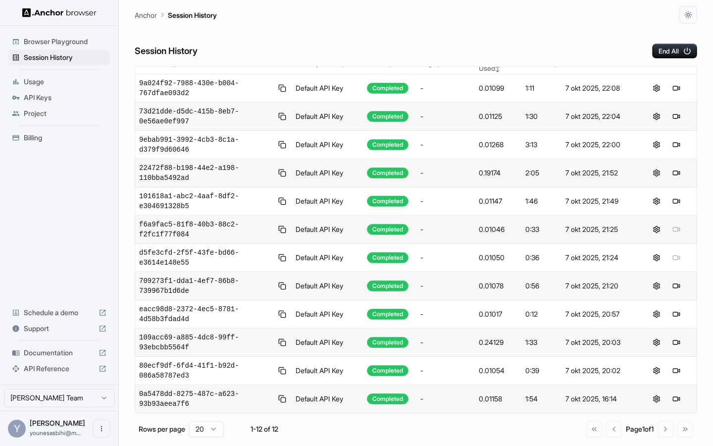
click at [41, 142] on span "Billing" at bounding box center [65, 138] width 83 height 10
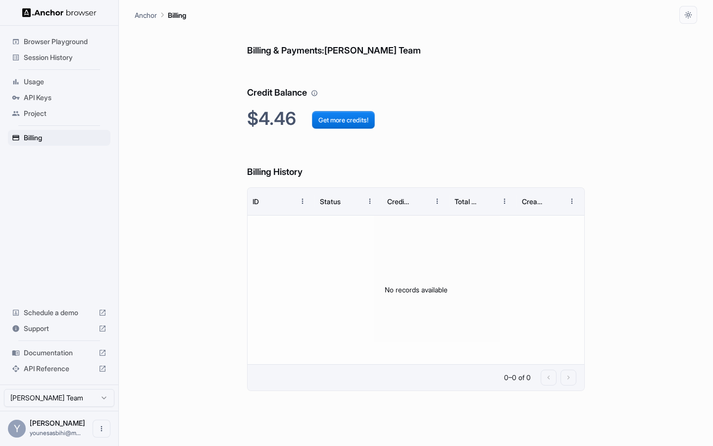
click at [68, 43] on span "Browser Playground" at bounding box center [65, 42] width 83 height 10
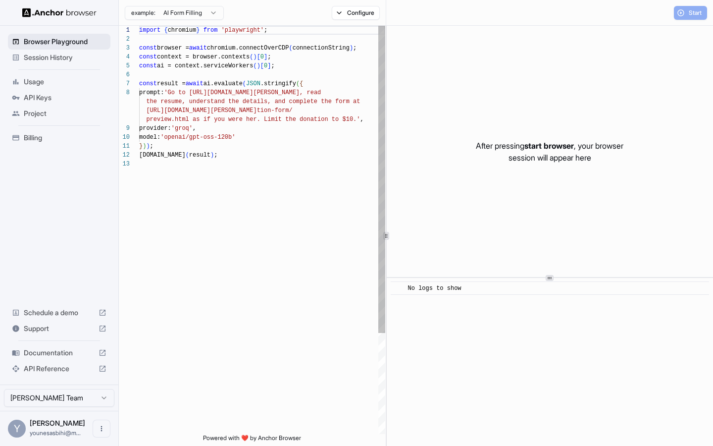
scroll to position [62, 0]
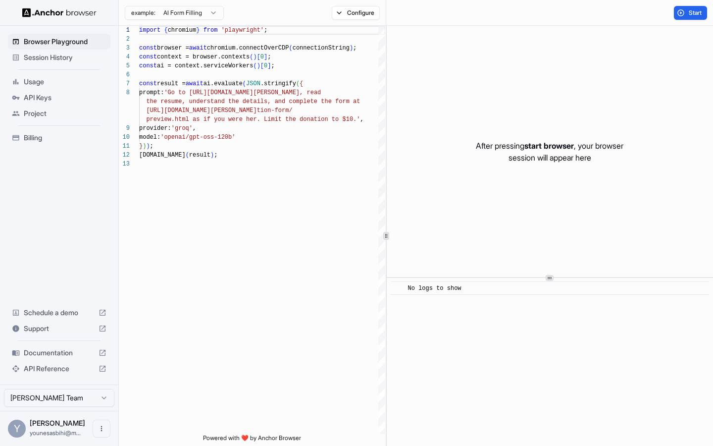
click at [57, 59] on span "Session History" at bounding box center [65, 57] width 83 height 10
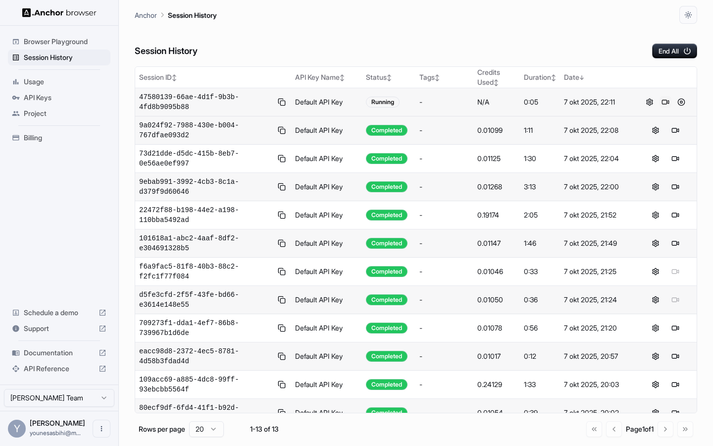
click at [664, 105] on button at bounding box center [666, 102] width 12 height 12
click at [679, 102] on button at bounding box center [681, 102] width 12 height 12
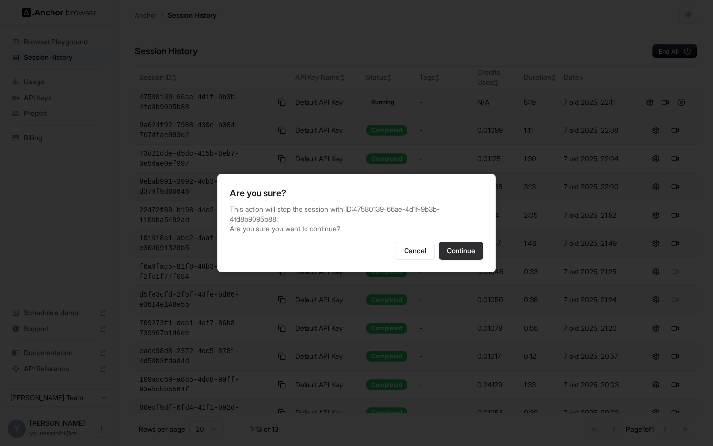
click at [459, 257] on button "Continue" at bounding box center [461, 251] width 45 height 18
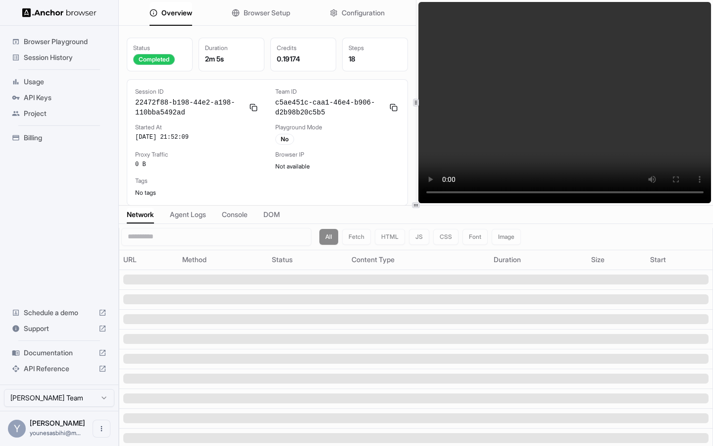
click at [269, 16] on span "Browser Setup" at bounding box center [267, 13] width 47 height 10
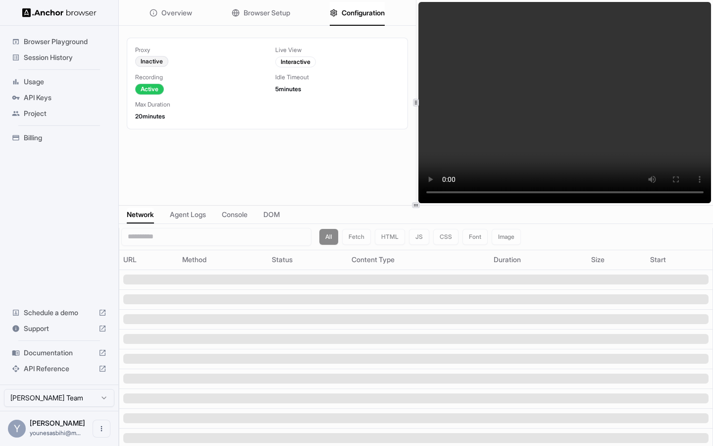
click at [333, 12] on circle "button" at bounding box center [334, 13] width 2 height 2
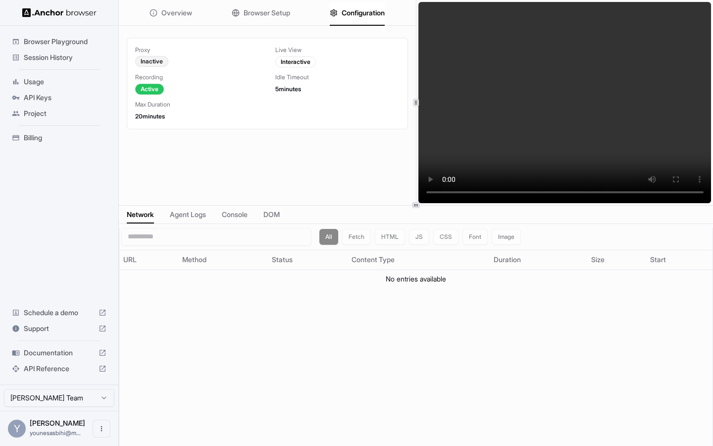
click at [206, 210] on span "Agent Logs" at bounding box center [188, 214] width 36 height 10
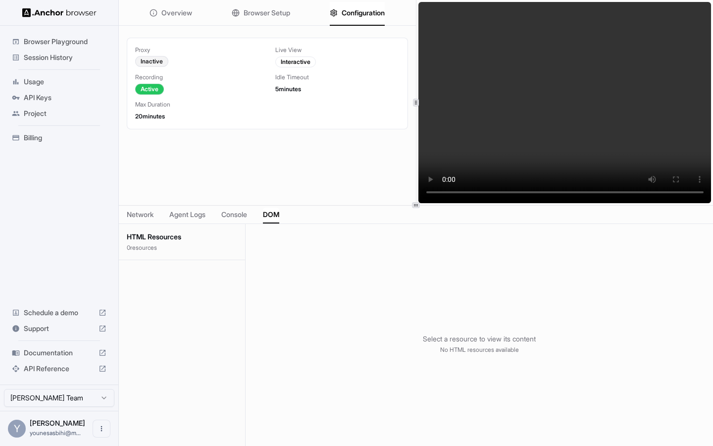
click at [279, 214] on span "DOM" at bounding box center [271, 214] width 16 height 10
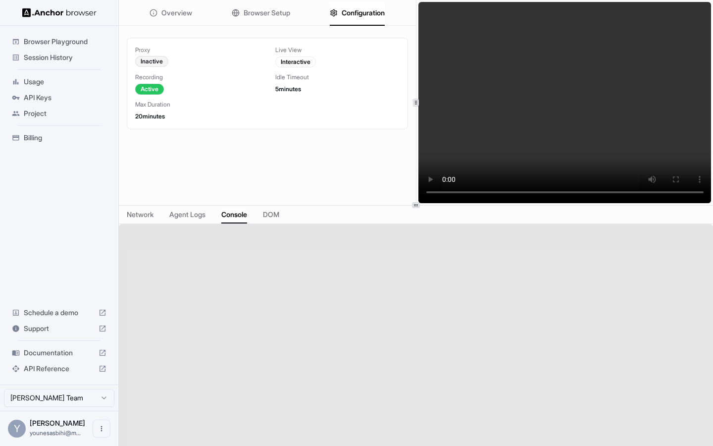
click at [237, 214] on span "Console" at bounding box center [234, 214] width 26 height 10
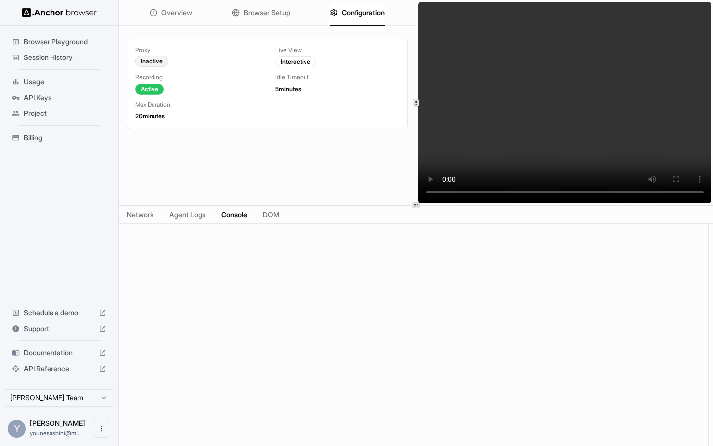
click at [266, 25] on div "Overview Browser Setup Configuration" at bounding box center [267, 13] width 297 height 26
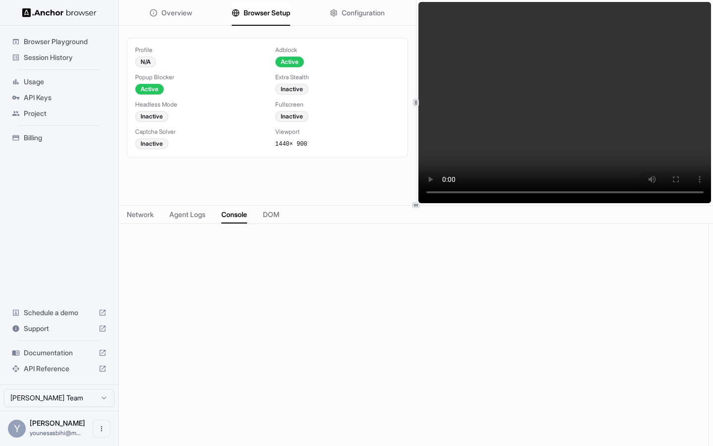
click at [280, 13] on span "Browser Setup" at bounding box center [267, 13] width 47 height 10
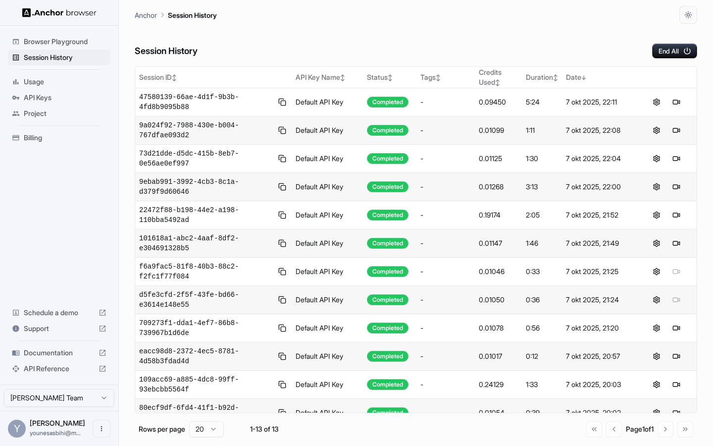
click at [71, 357] on span "Documentation" at bounding box center [59, 353] width 71 height 10
